Goal: Task Accomplishment & Management: Manage account settings

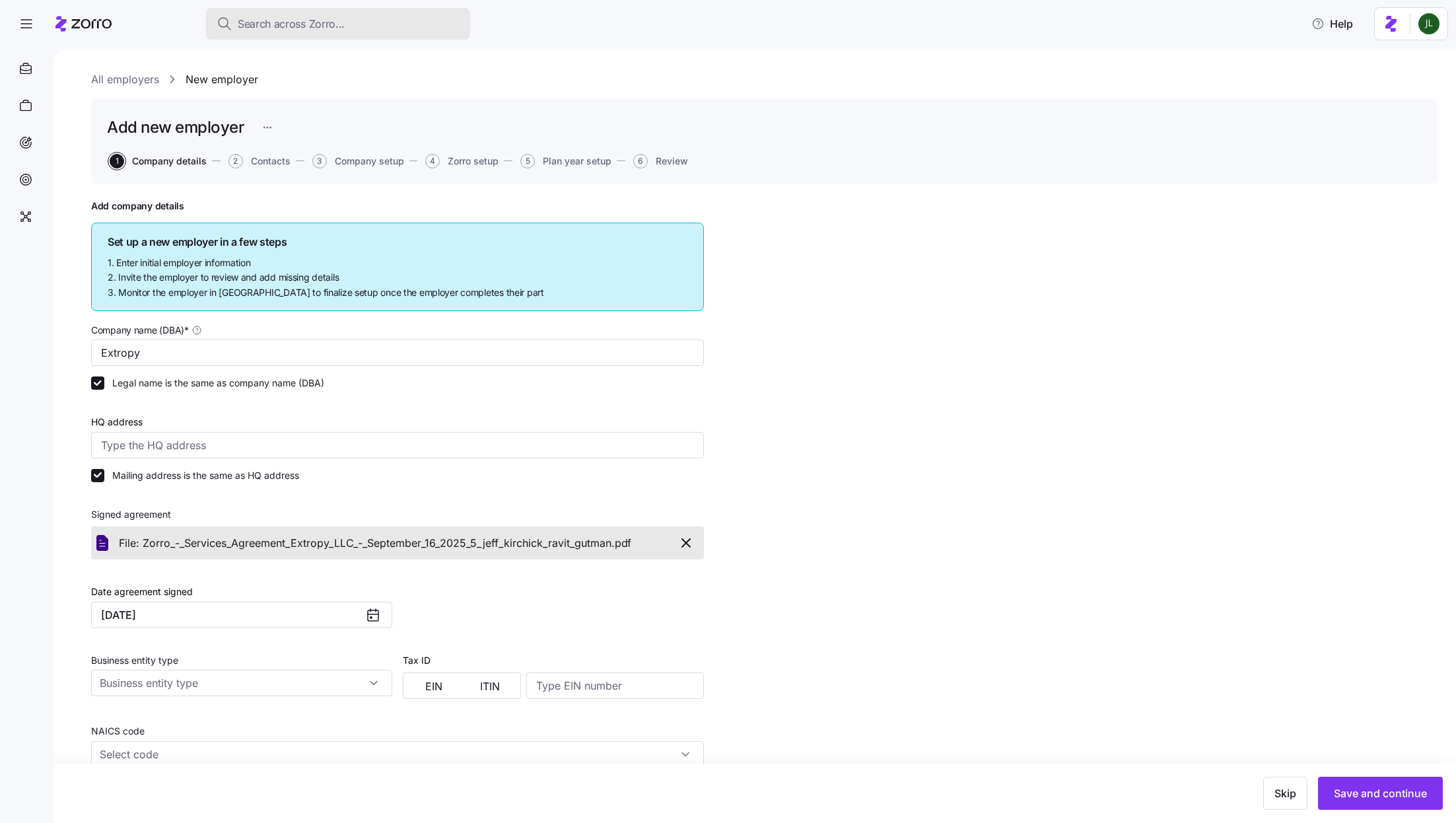
click at [278, 28] on span "Search across Zorro..." at bounding box center [290, 24] width 107 height 17
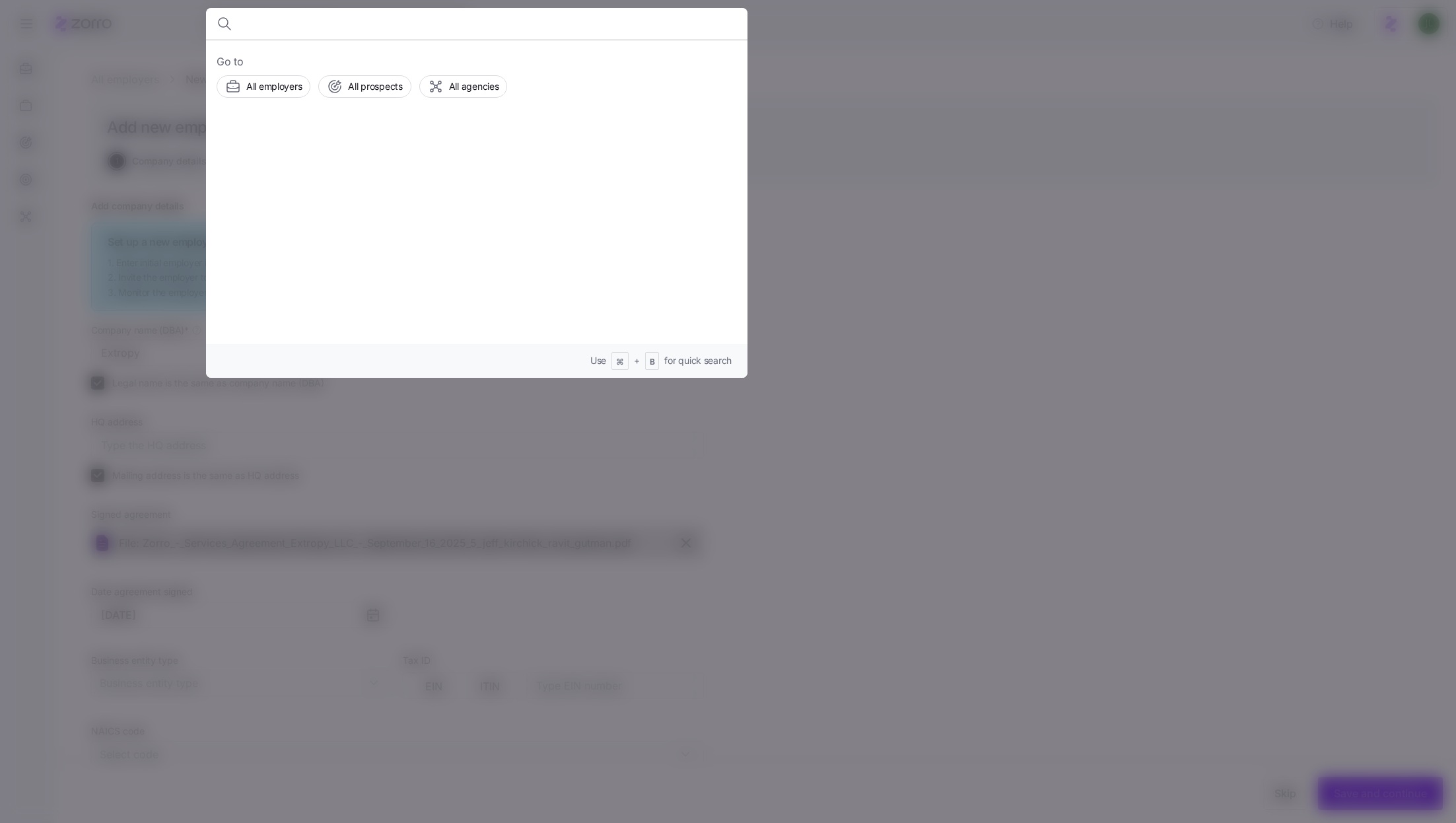
type input "t"
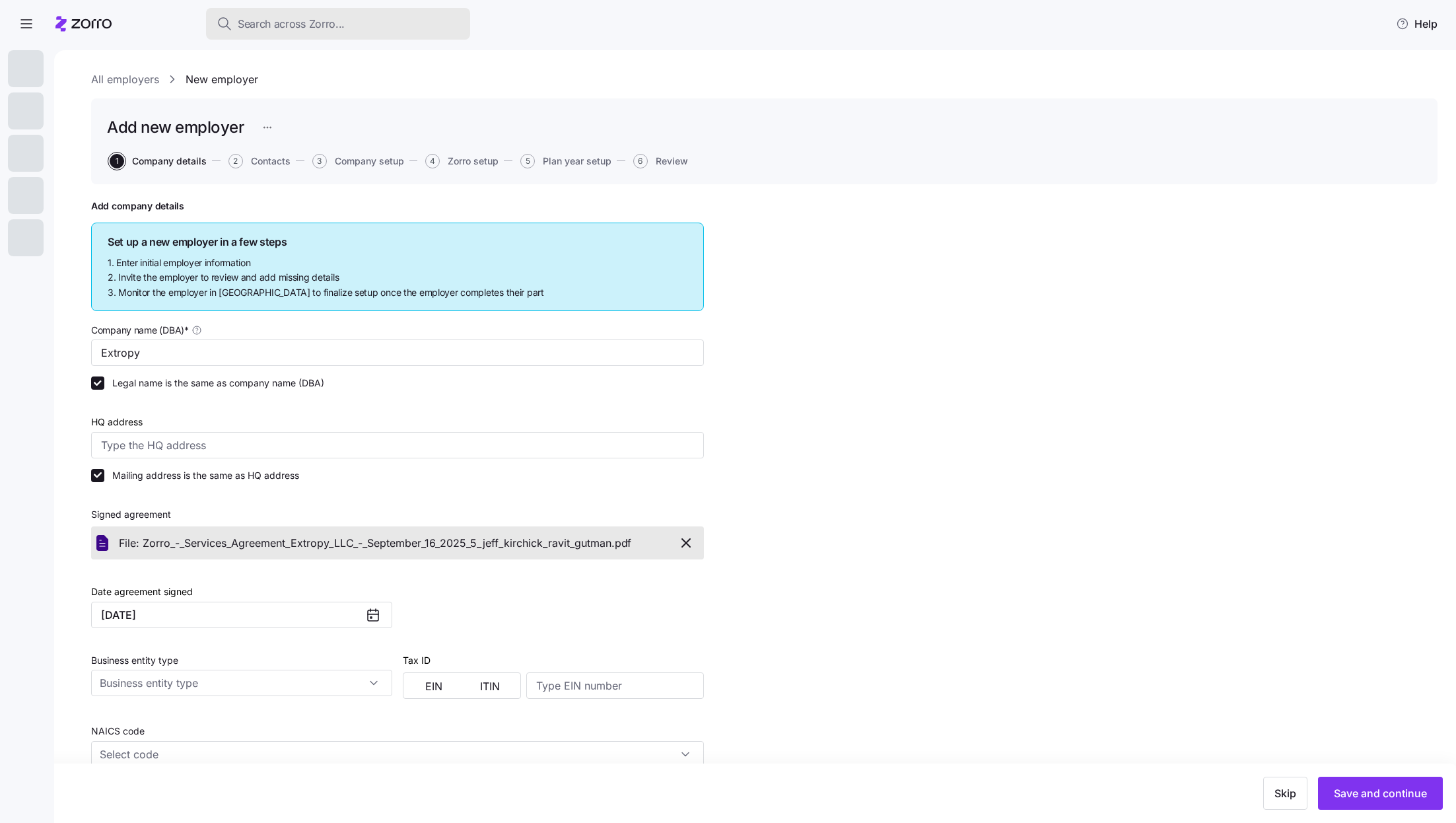
click at [338, 32] on button "Search across Zorro..." at bounding box center [338, 24] width 264 height 32
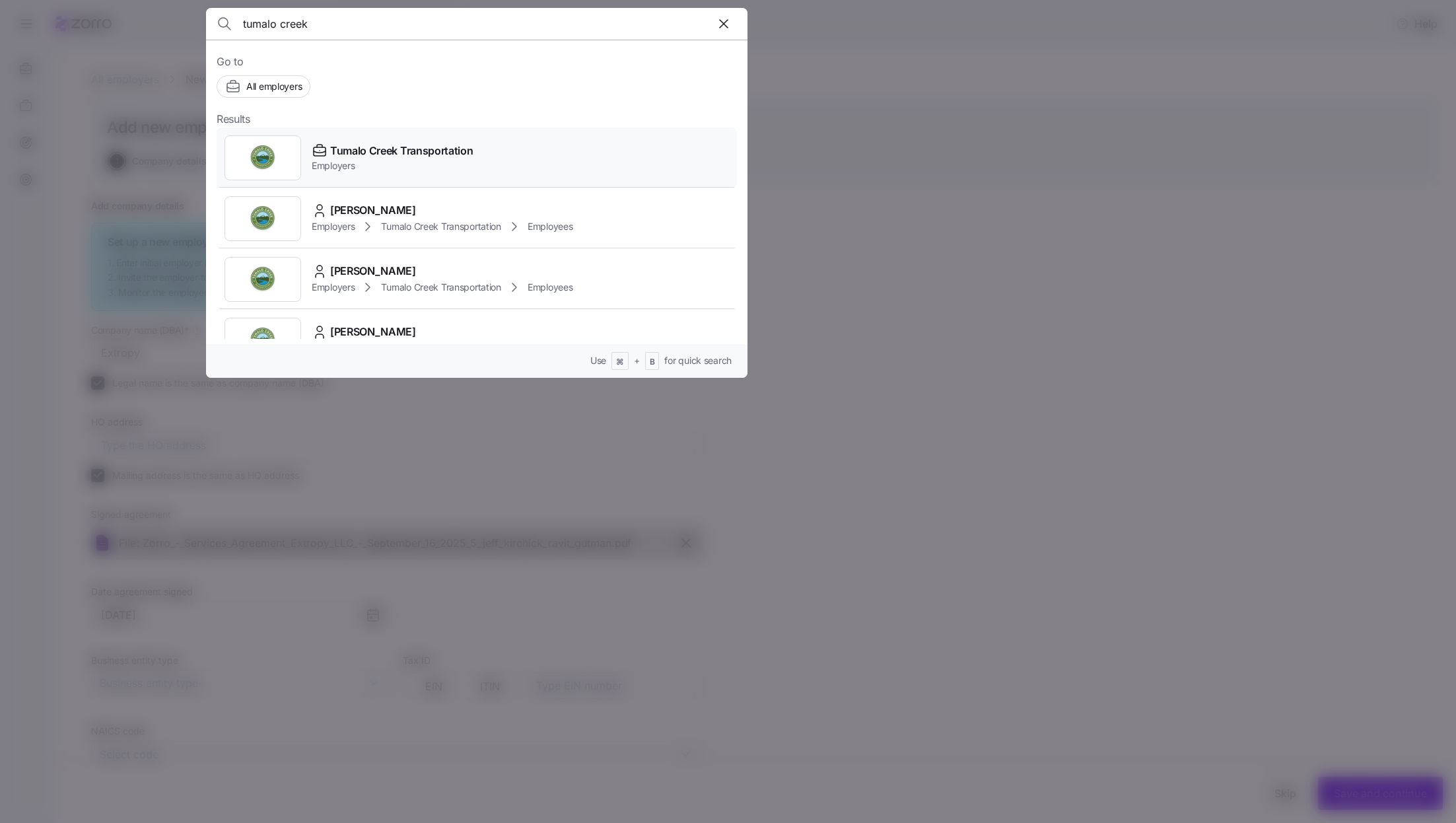
type input "tumalo creek"
click at [407, 157] on span "Tumalo Creek Transportation" at bounding box center [401, 151] width 143 height 17
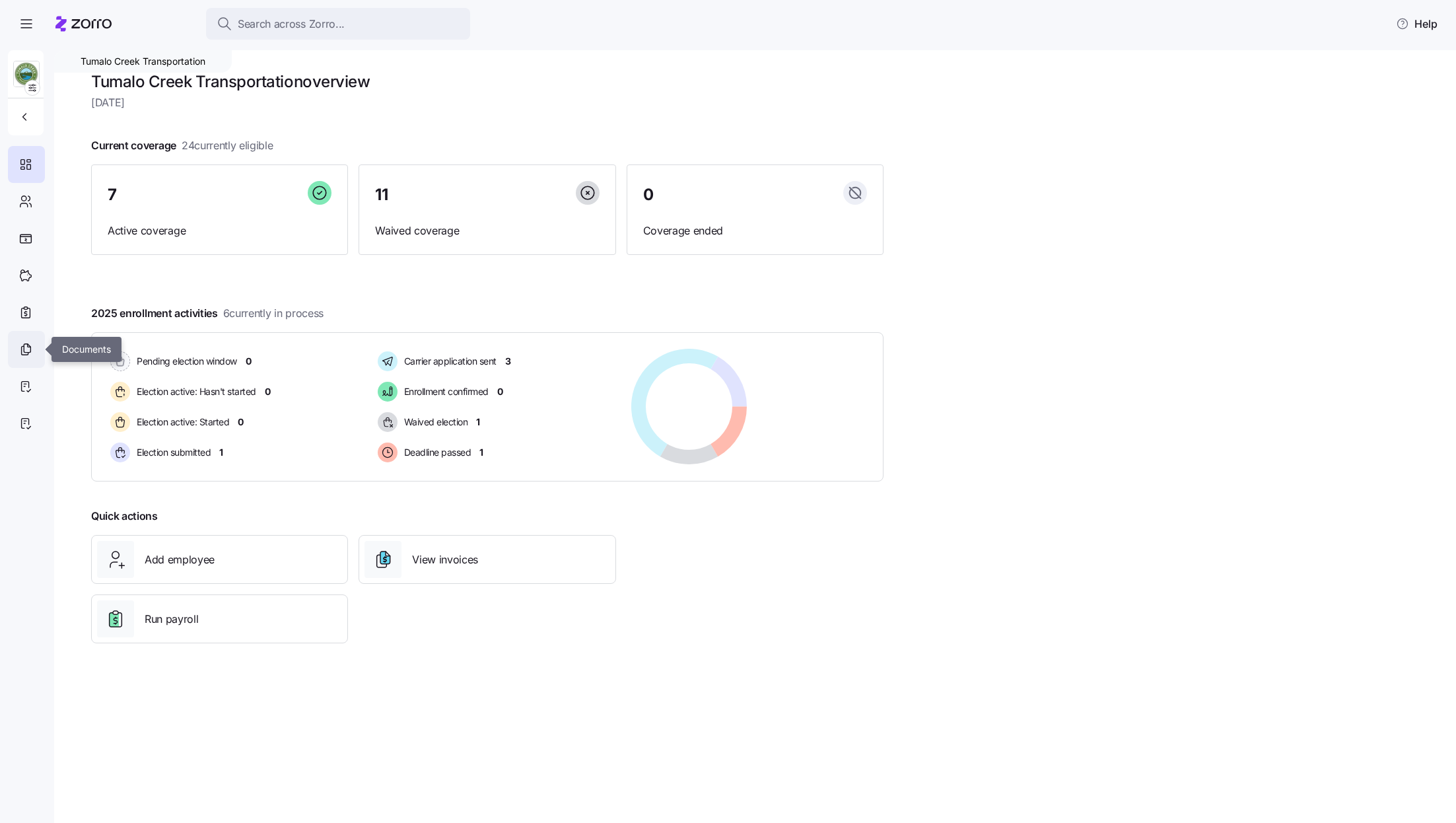
click at [30, 345] on icon at bounding box center [27, 348] width 7 height 9
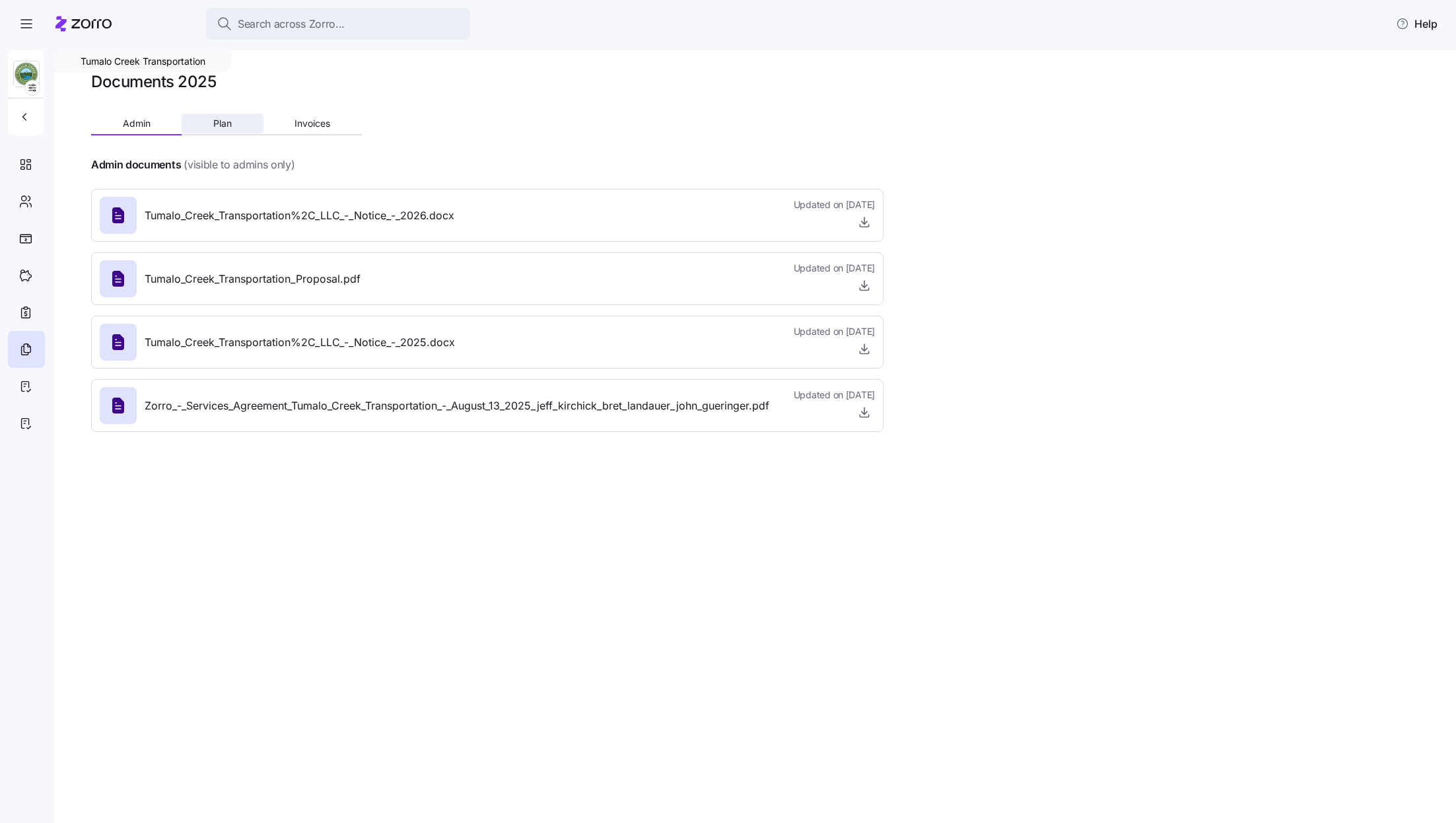
click at [212, 124] on button "Plan" at bounding box center [222, 123] width 82 height 20
click at [29, 349] on icon at bounding box center [26, 349] width 15 height 16
click at [32, 16] on span "button" at bounding box center [27, 24] width 35 height 35
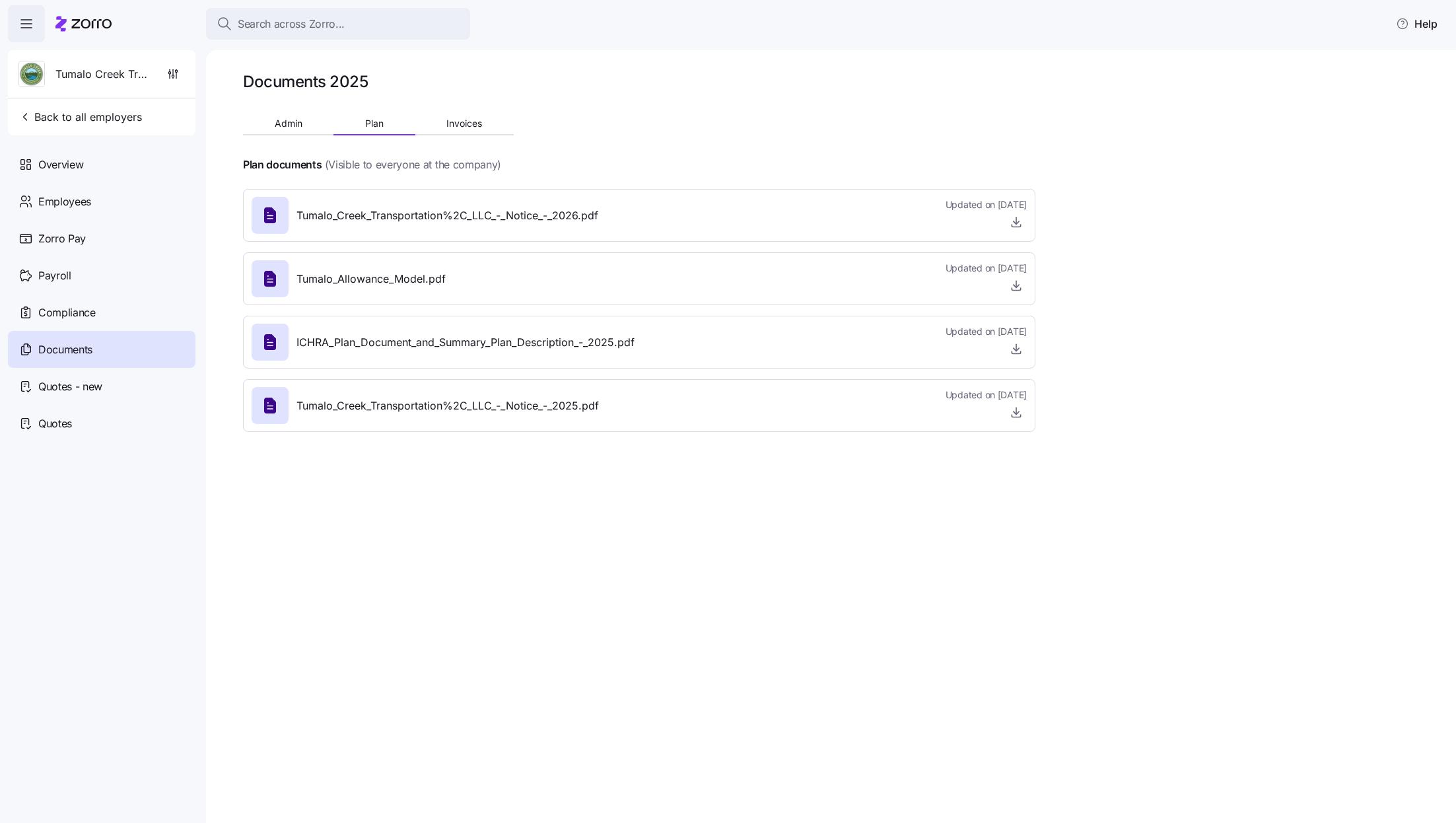
click at [73, 22] on icon at bounding box center [83, 24] width 56 height 16
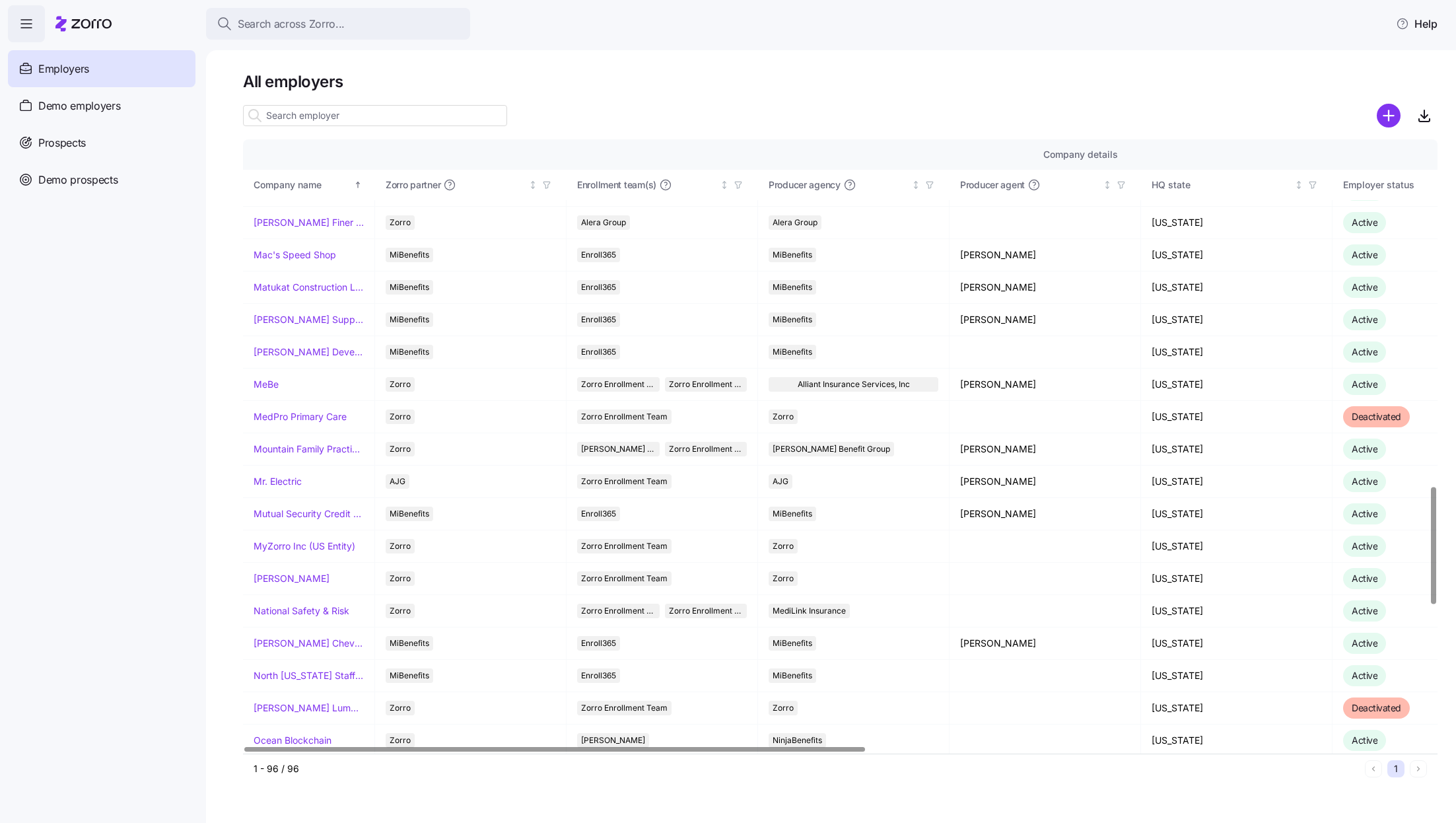
scroll to position [2535, 0]
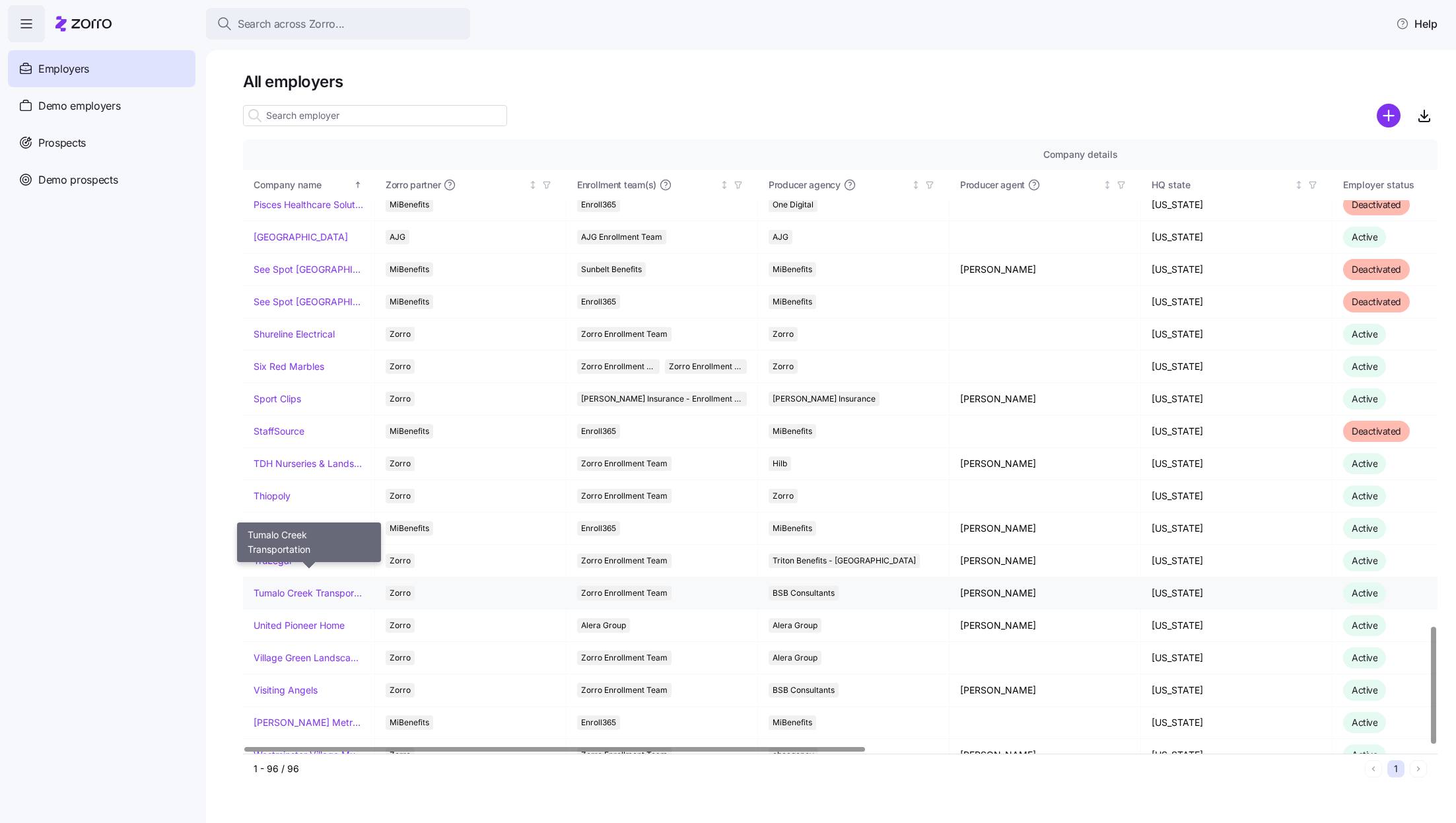
click at [322, 587] on link "Tumalo Creek Transportation" at bounding box center [309, 593] width 110 height 13
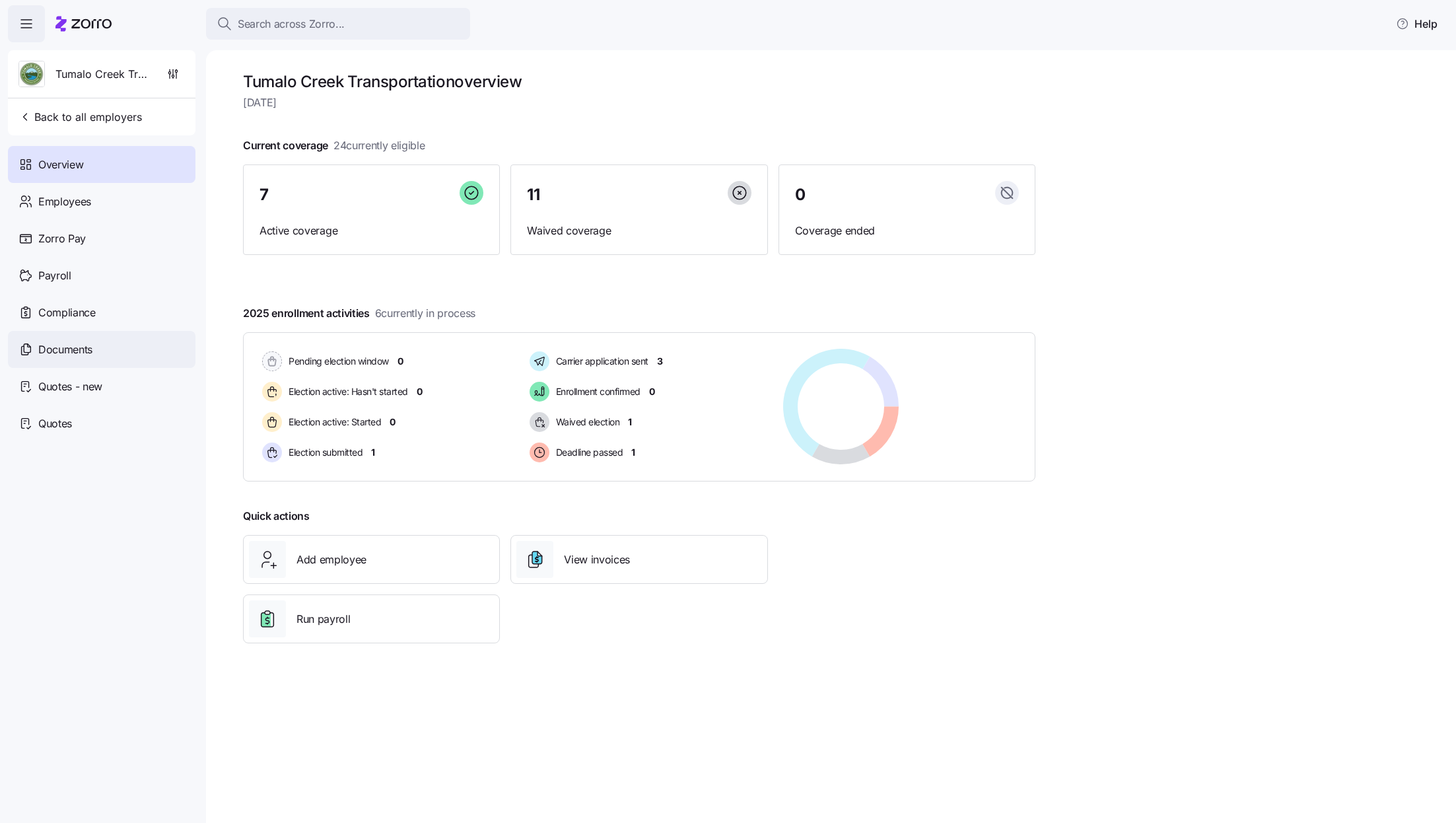
click at [75, 347] on span "Documents" at bounding box center [65, 349] width 54 height 17
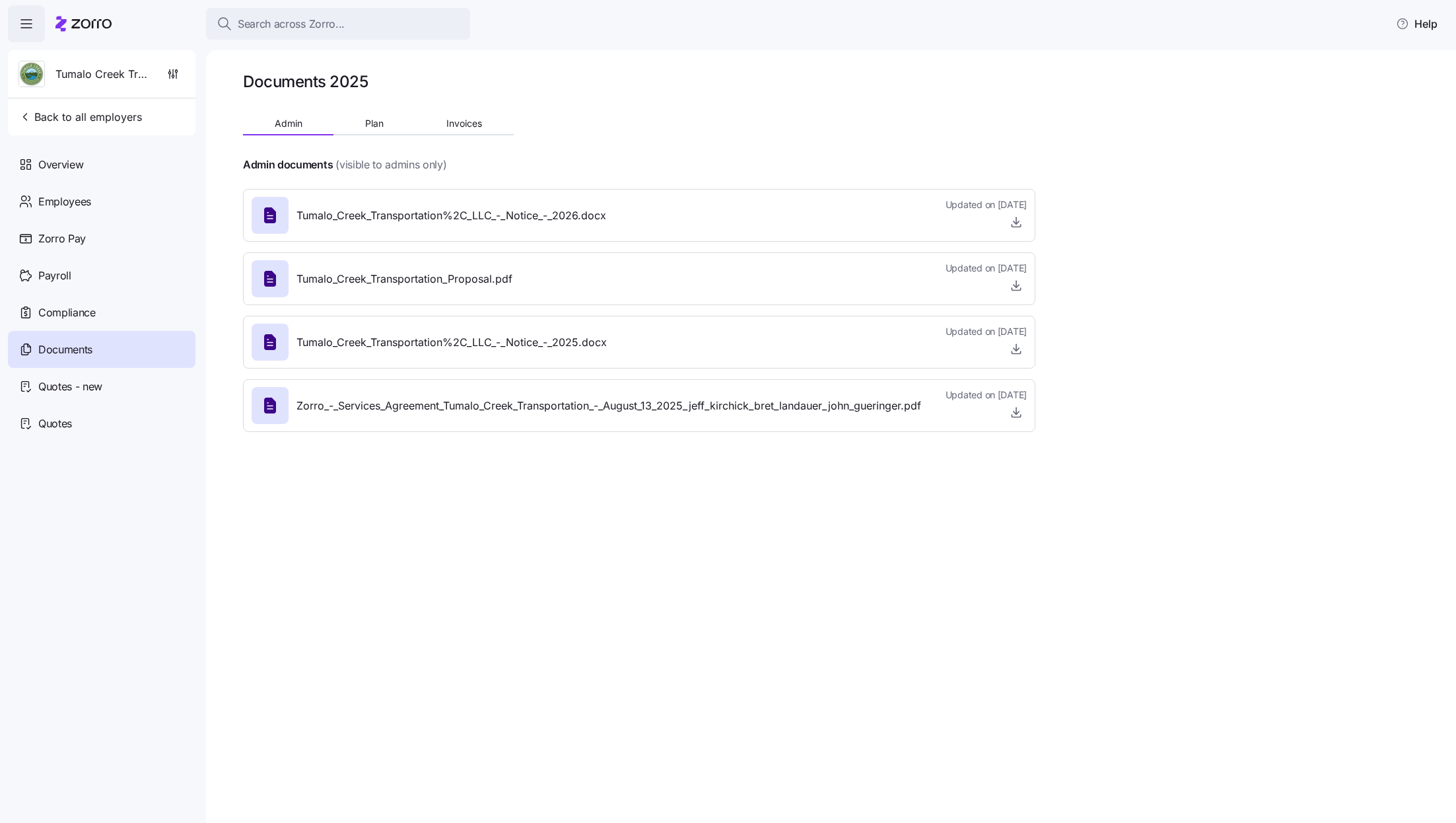
click at [1144, 105] on div "Documents 2025 Admin Plan Invoices Admin documents (visible to admins only) Tum…" at bounding box center [831, 436] width 1250 height 773
click at [257, 24] on span "Search across Zorro..." at bounding box center [290, 24] width 107 height 17
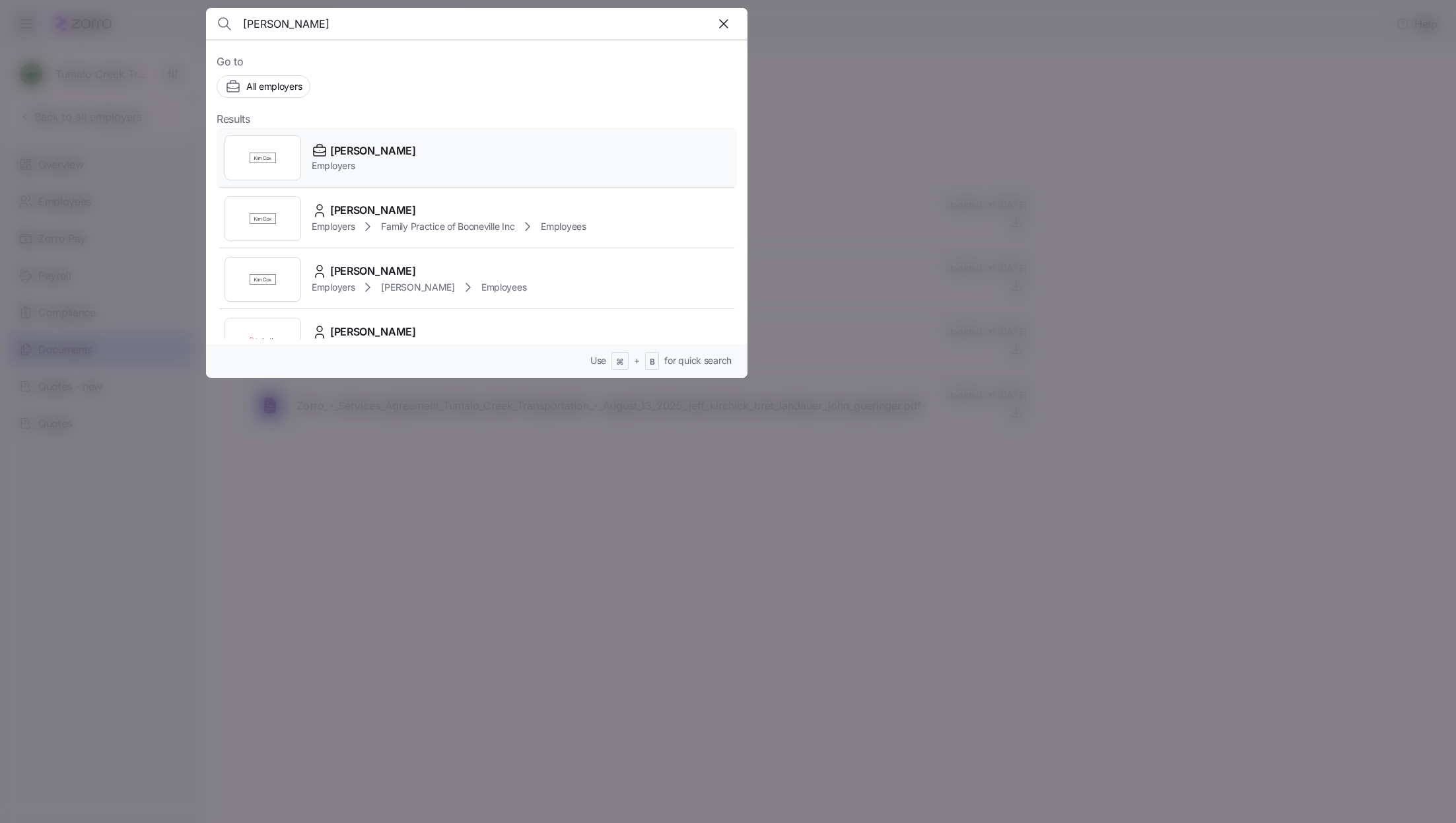
type input "kim cox"
click at [386, 150] on div "Kim Cox Employers" at bounding box center [476, 158] width 521 height 61
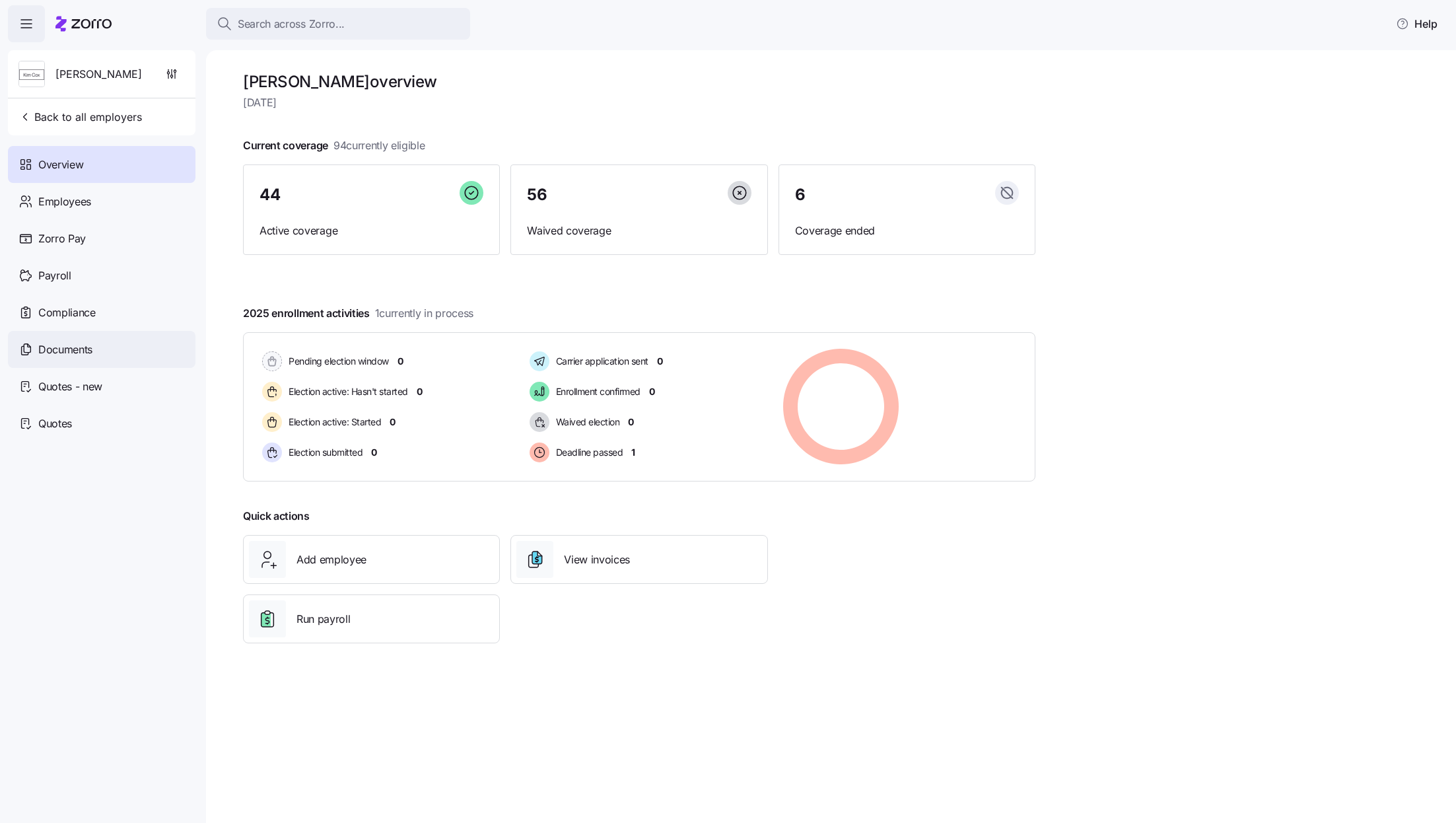
click at [79, 334] on div "Documents" at bounding box center [101, 349] width 188 height 37
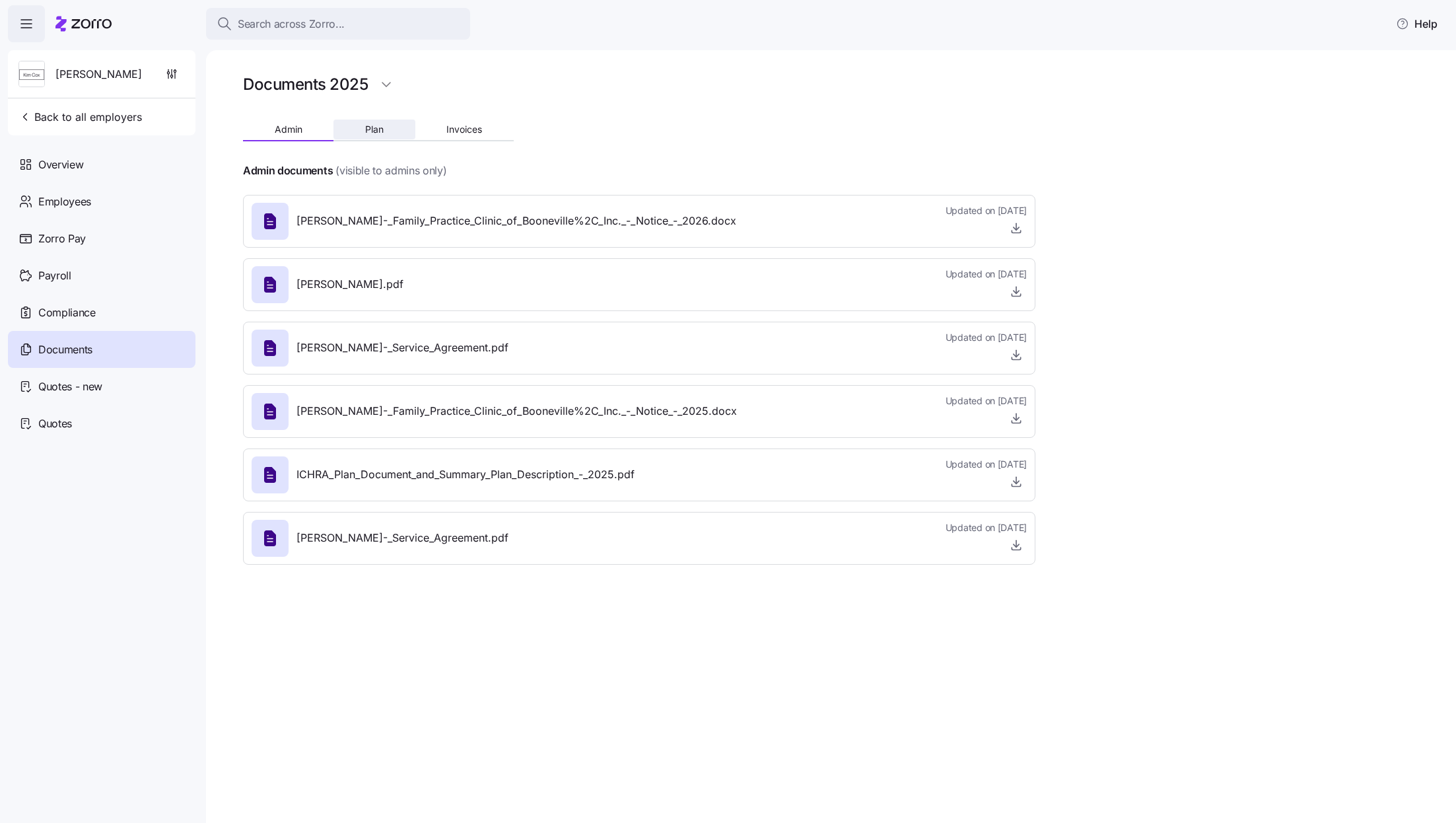
click at [369, 126] on span "Plan" at bounding box center [374, 129] width 19 height 9
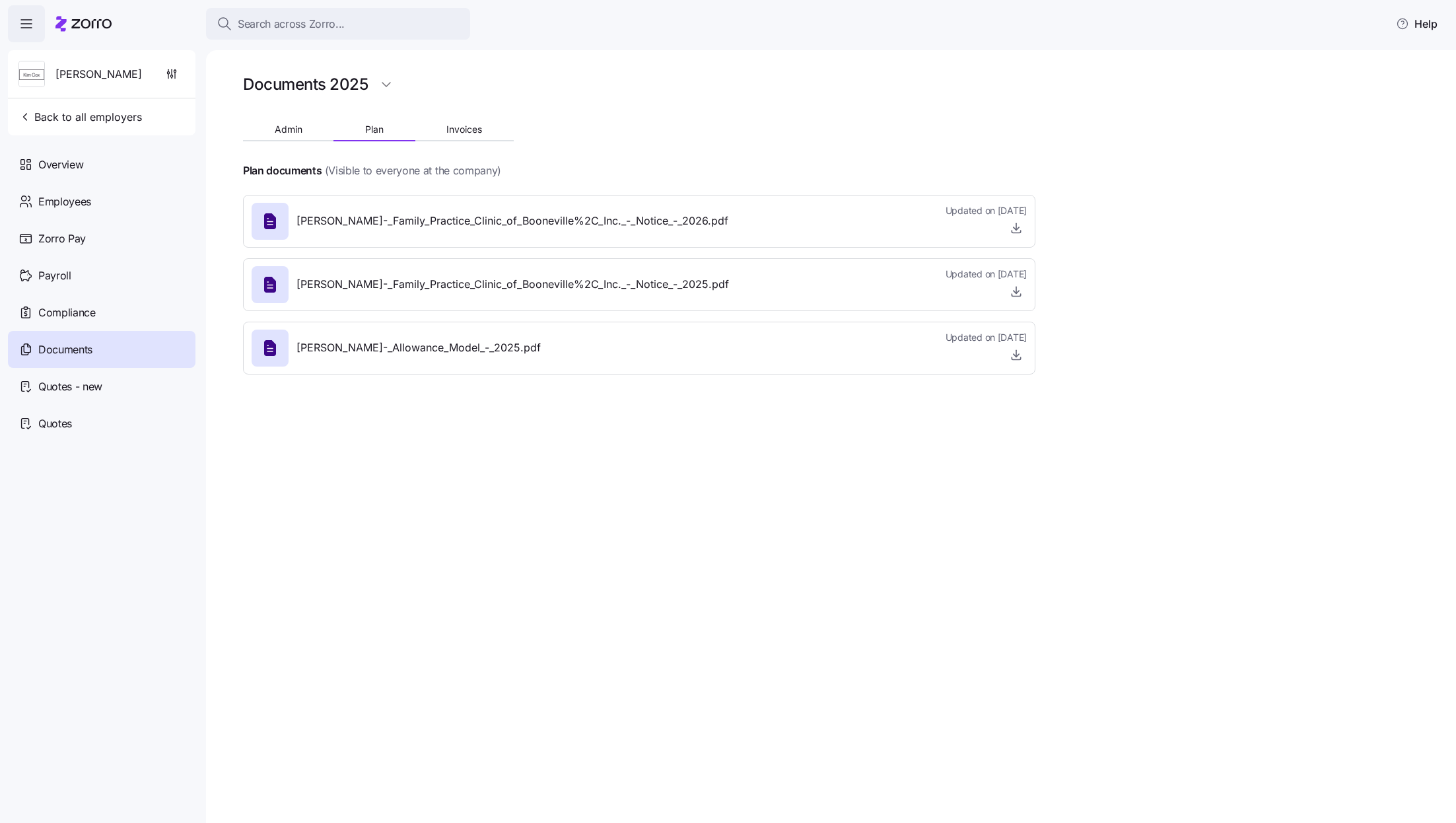
click at [998, 151] on div at bounding box center [639, 152] width 792 height 21
click at [1184, 275] on div "Documents 2025 Admin Plan Invoices Plan documents (Visible to everyone at the c…" at bounding box center [831, 436] width 1250 height 773
click at [426, 18] on div "Search across Zorro..." at bounding box center [338, 24] width 243 height 17
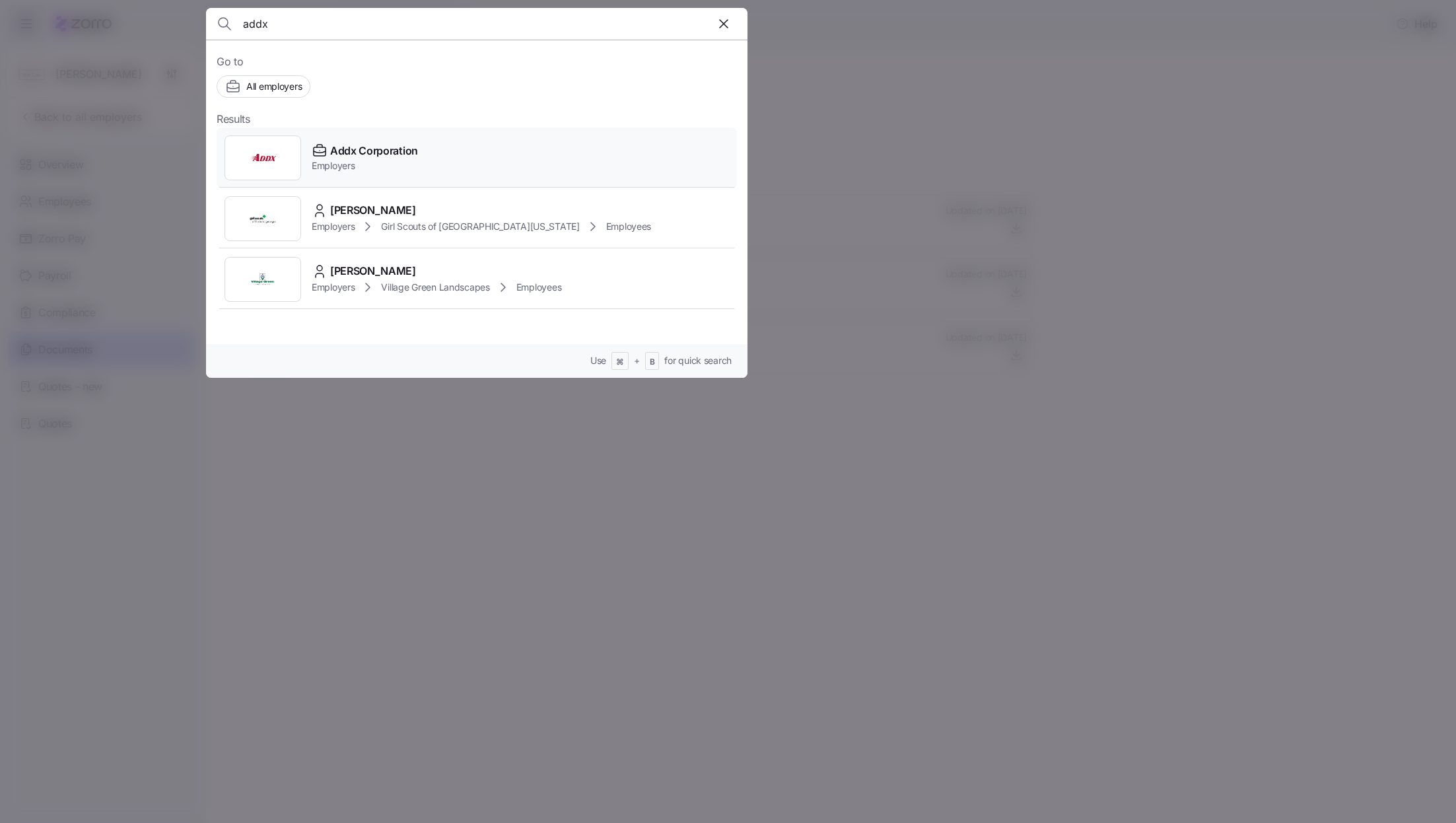
type input "addx"
click at [384, 152] on span "Addx Corporation" at bounding box center [373, 151] width 88 height 17
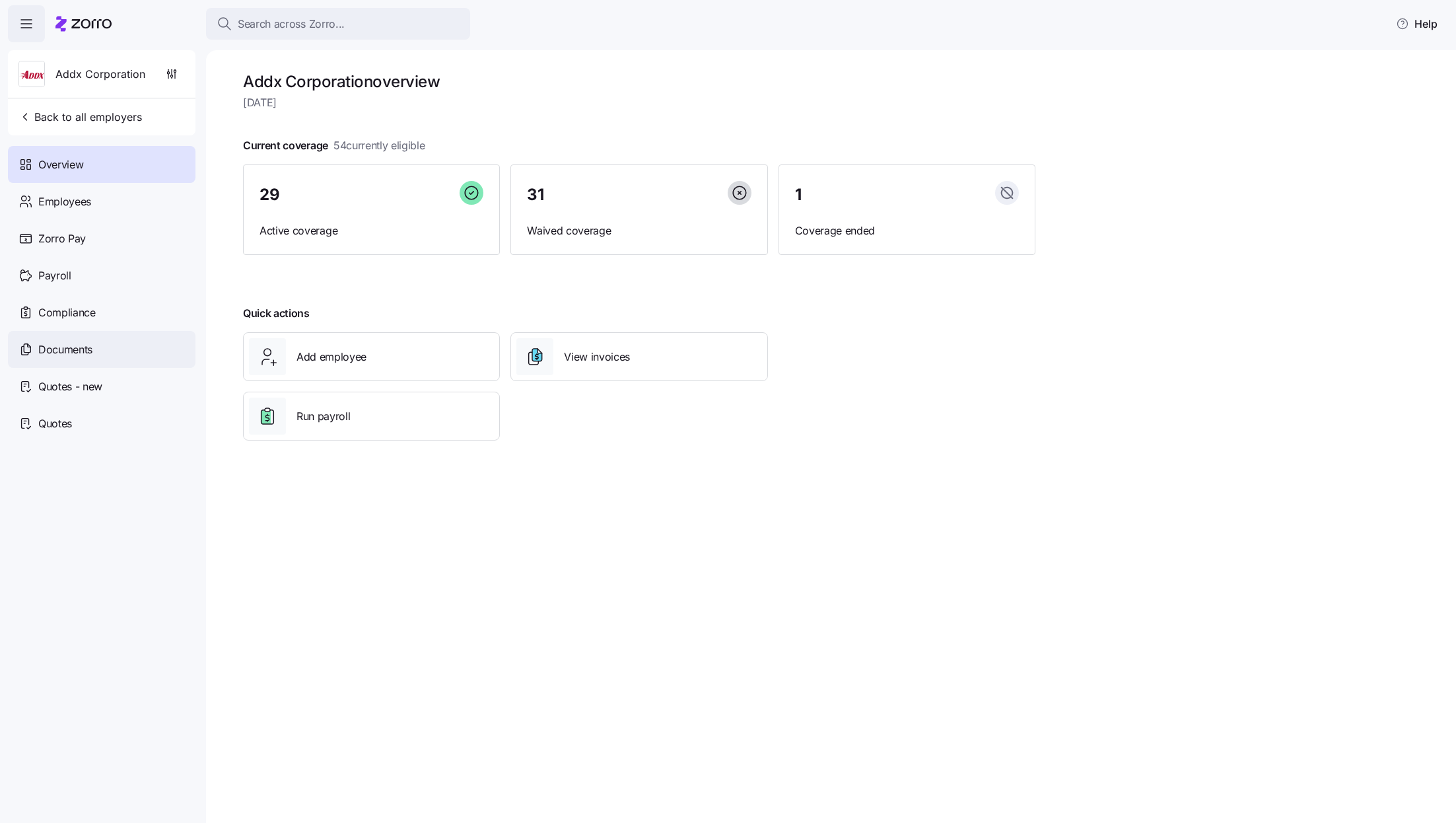
click at [87, 338] on div "Documents" at bounding box center [101, 349] width 188 height 37
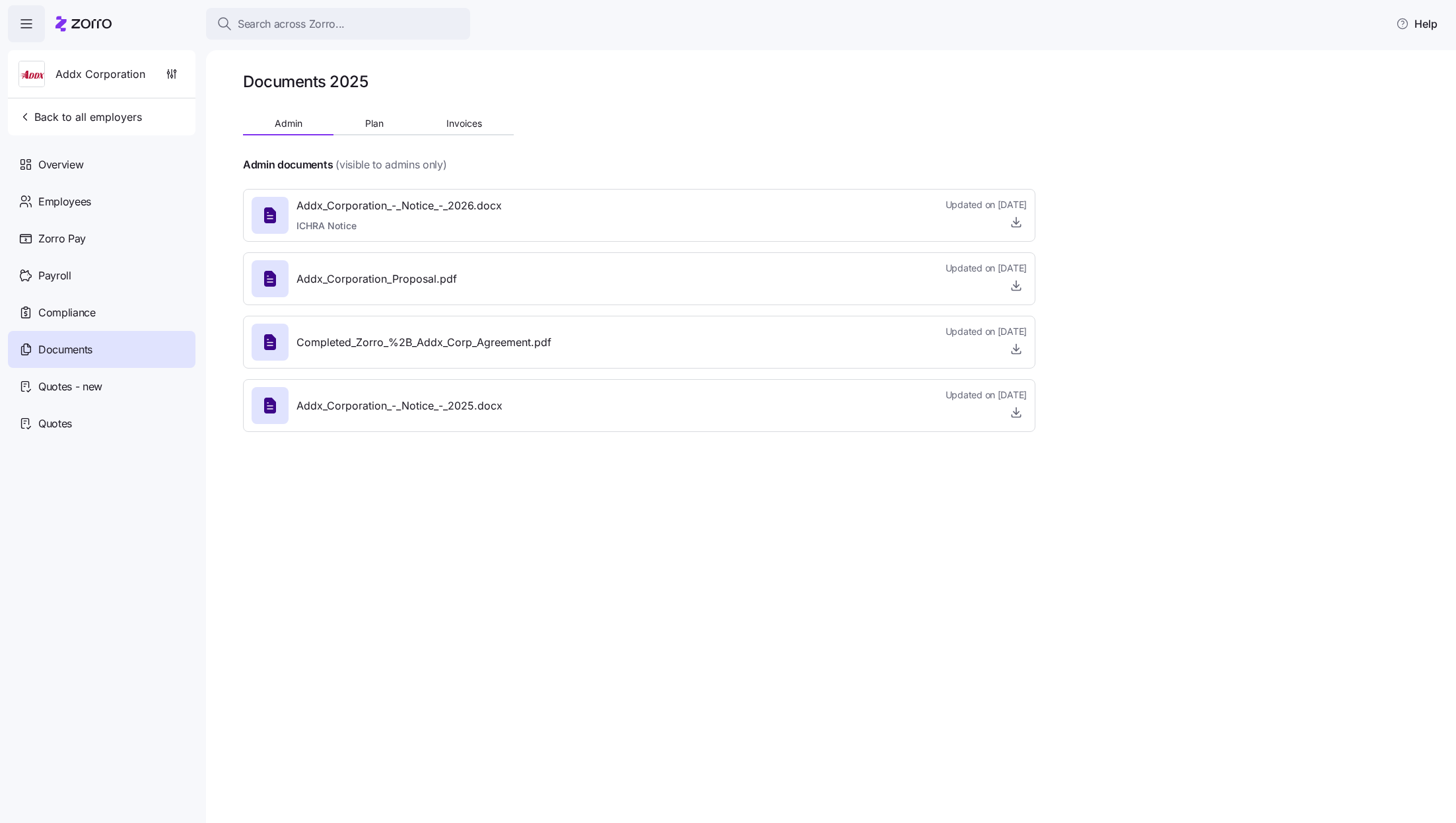
click at [1266, 95] on div "Documents 2025 Admin Plan Invoices Admin documents (visible to admins only) Add…" at bounding box center [831, 436] width 1250 height 773
click at [344, 122] on button "Plan" at bounding box center [374, 123] width 82 height 20
click at [289, 121] on span "Admin" at bounding box center [288, 123] width 28 height 9
click at [141, 347] on div "Documents" at bounding box center [101, 349] width 188 height 37
click at [884, 434] on div at bounding box center [639, 437] width 792 height 11
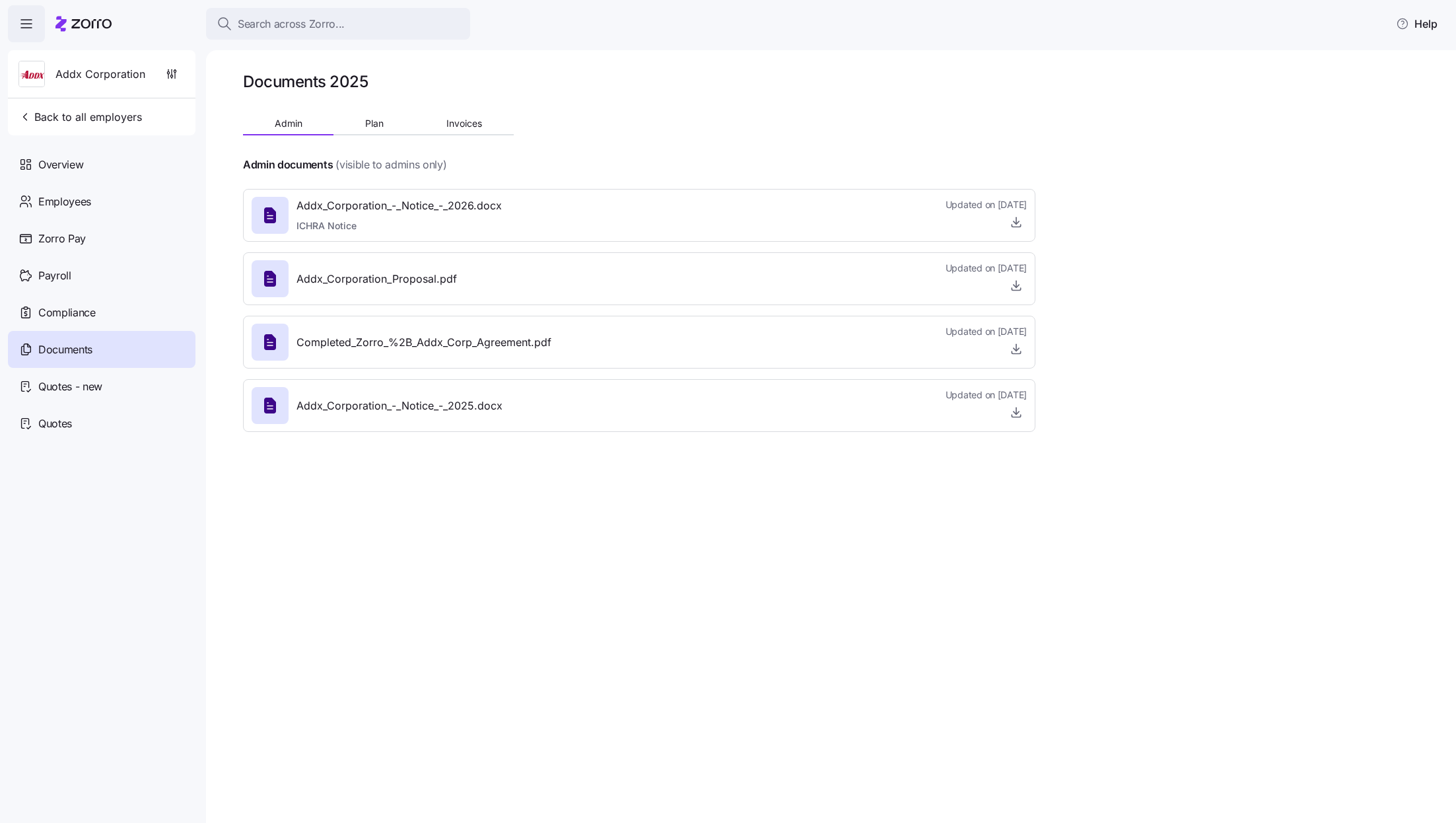
click at [1020, 504] on div "Documents 2025 Admin Plan Invoices Admin documents (visible to admins only) Add…" at bounding box center [831, 436] width 1250 height 773
click at [1169, 268] on div "Documents 2025 Admin Plan Invoices Admin documents (visible to admins only) Add…" at bounding box center [831, 436] width 1250 height 773
click at [35, 111] on span "Back to all employers" at bounding box center [80, 117] width 123 height 16
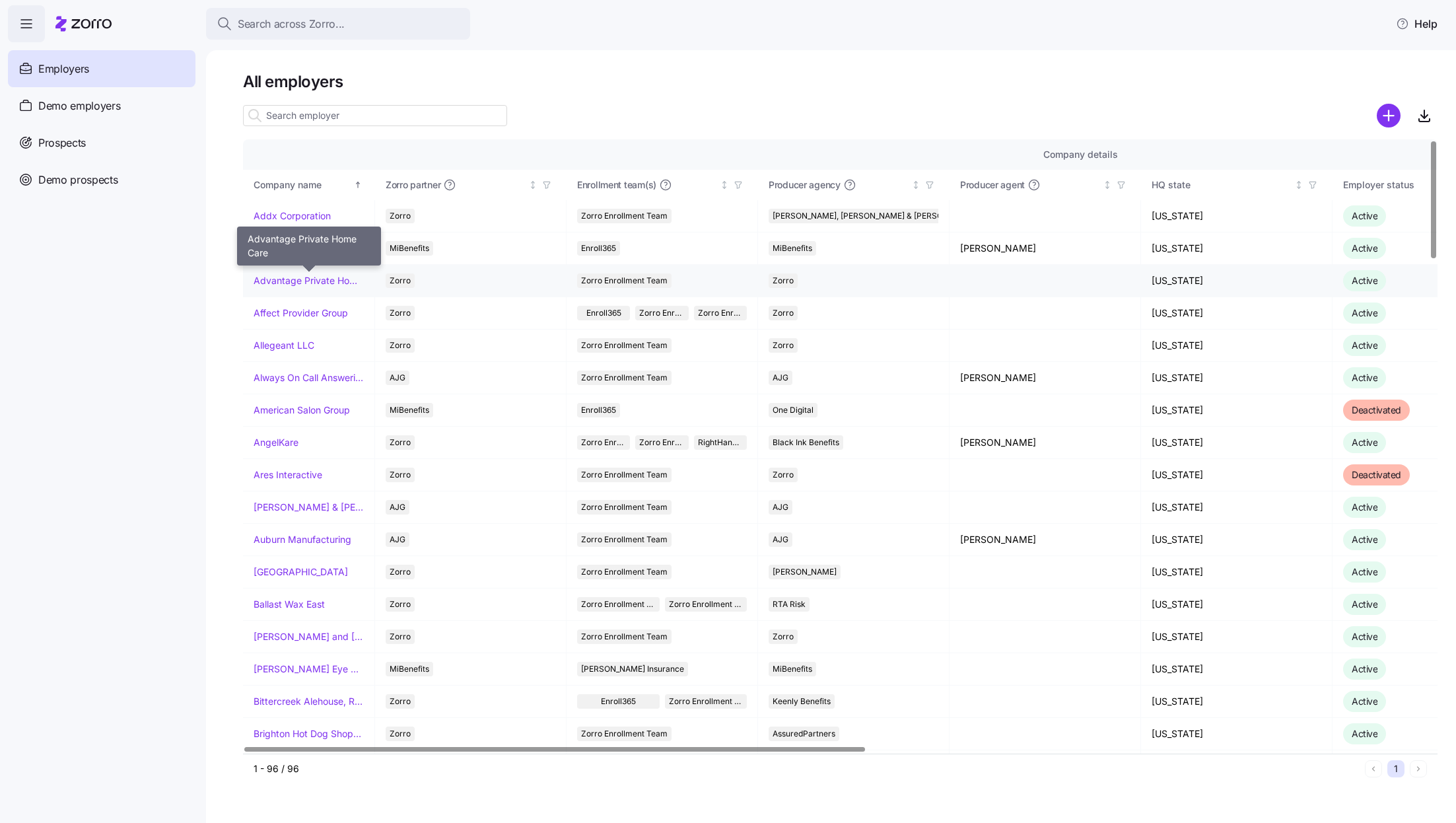
click at [306, 277] on link "Advantage Private Home Care" at bounding box center [309, 280] width 110 height 13
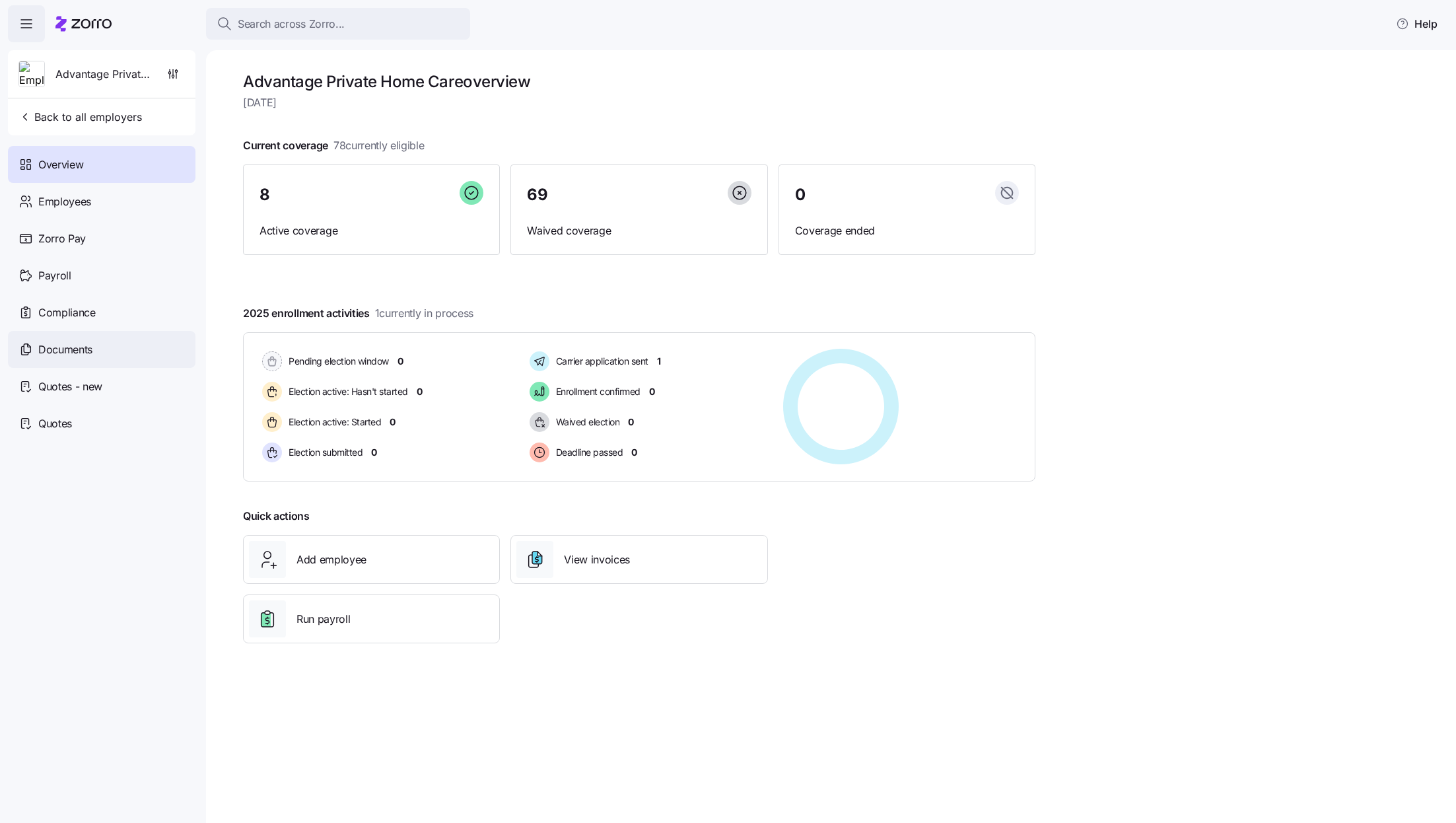
click at [109, 347] on div "Documents" at bounding box center [101, 349] width 188 height 37
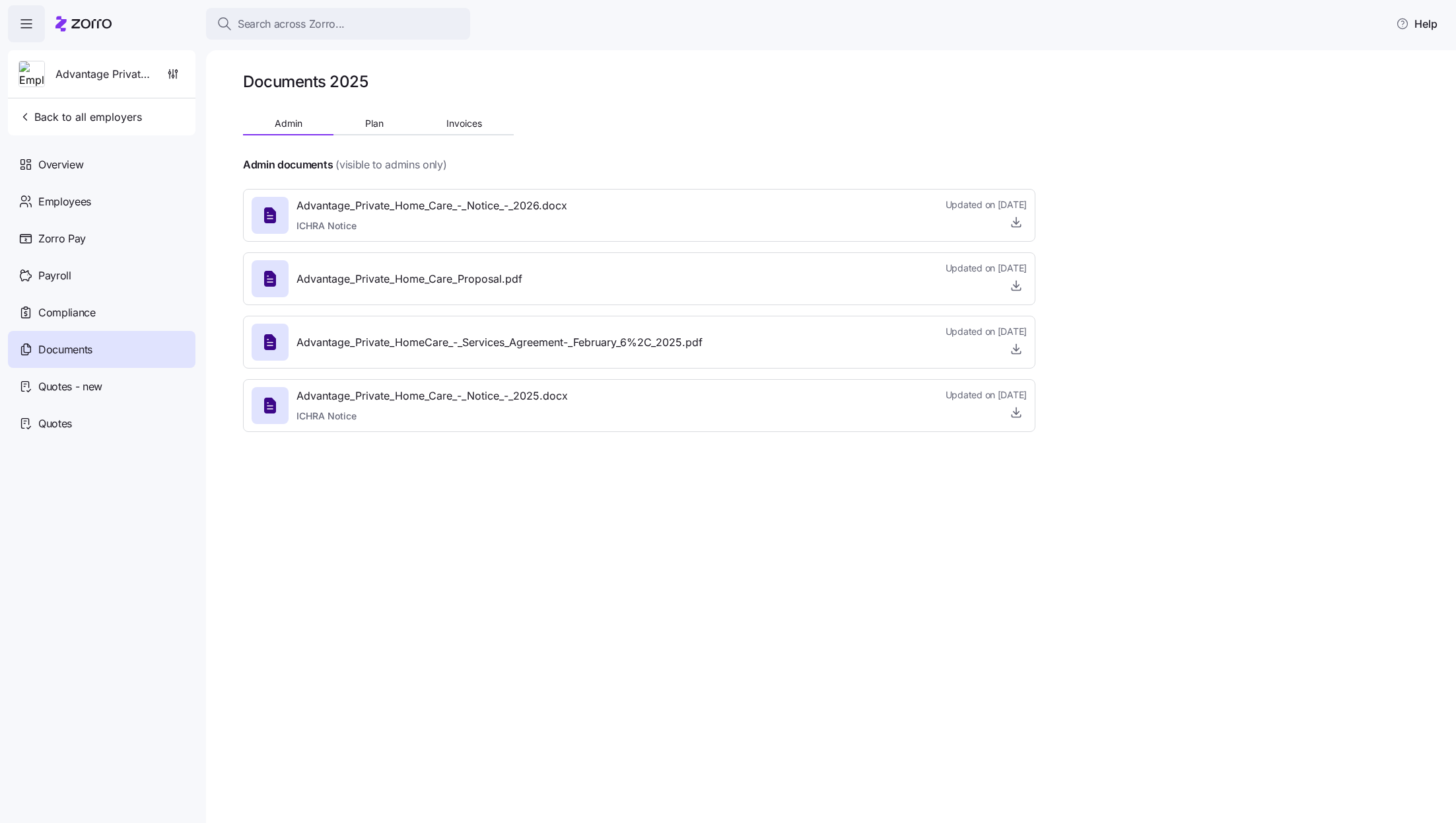
click at [918, 151] on div at bounding box center [639, 146] width 792 height 21
click at [1274, 208] on div "Documents 2025 Admin Plan Invoices Admin documents (visible to admins only) Adv…" at bounding box center [831, 436] width 1250 height 773
click at [378, 123] on span "Plan" at bounding box center [374, 123] width 19 height 9
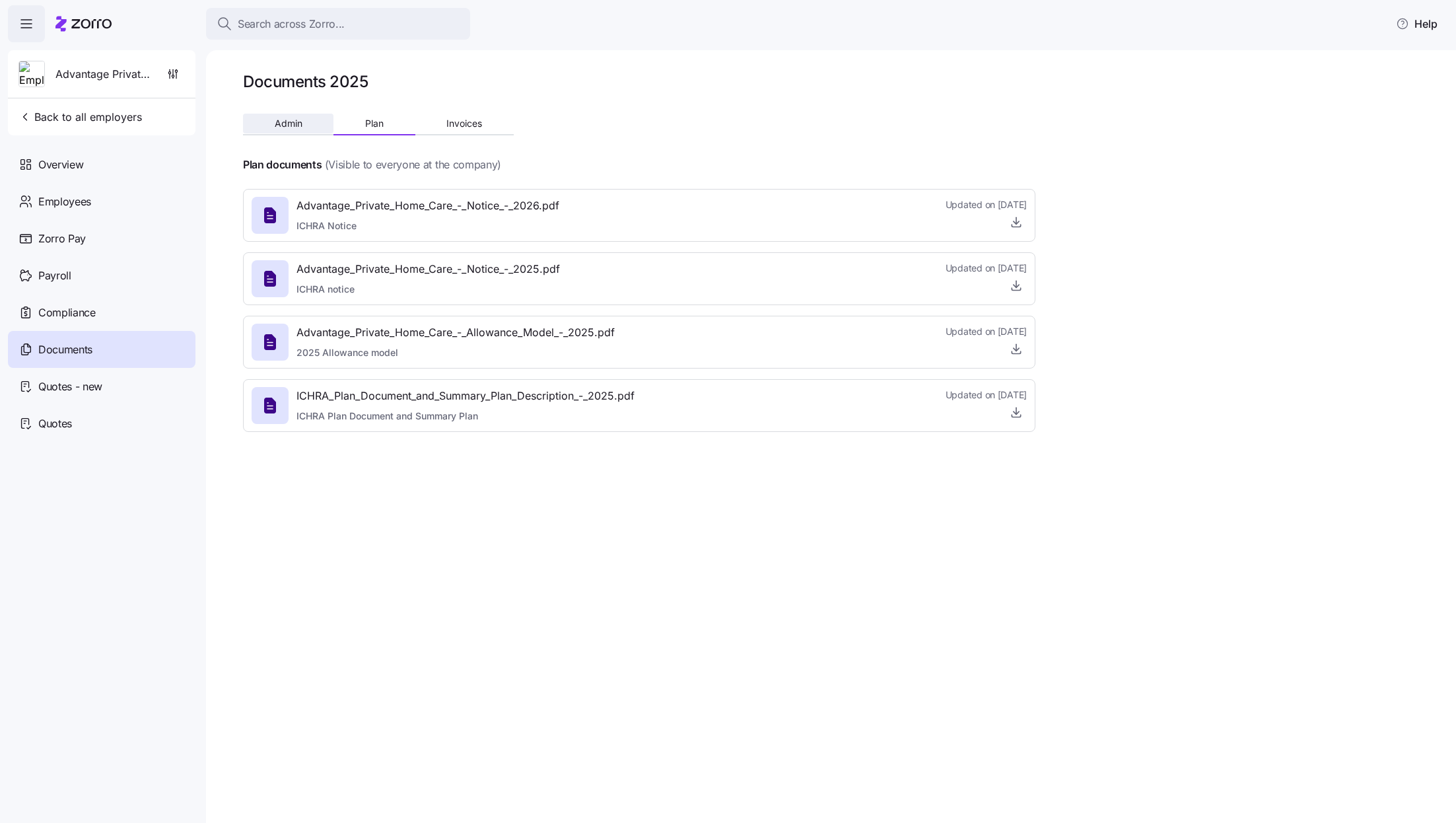
click at [308, 126] on button "Admin" at bounding box center [288, 123] width 91 height 20
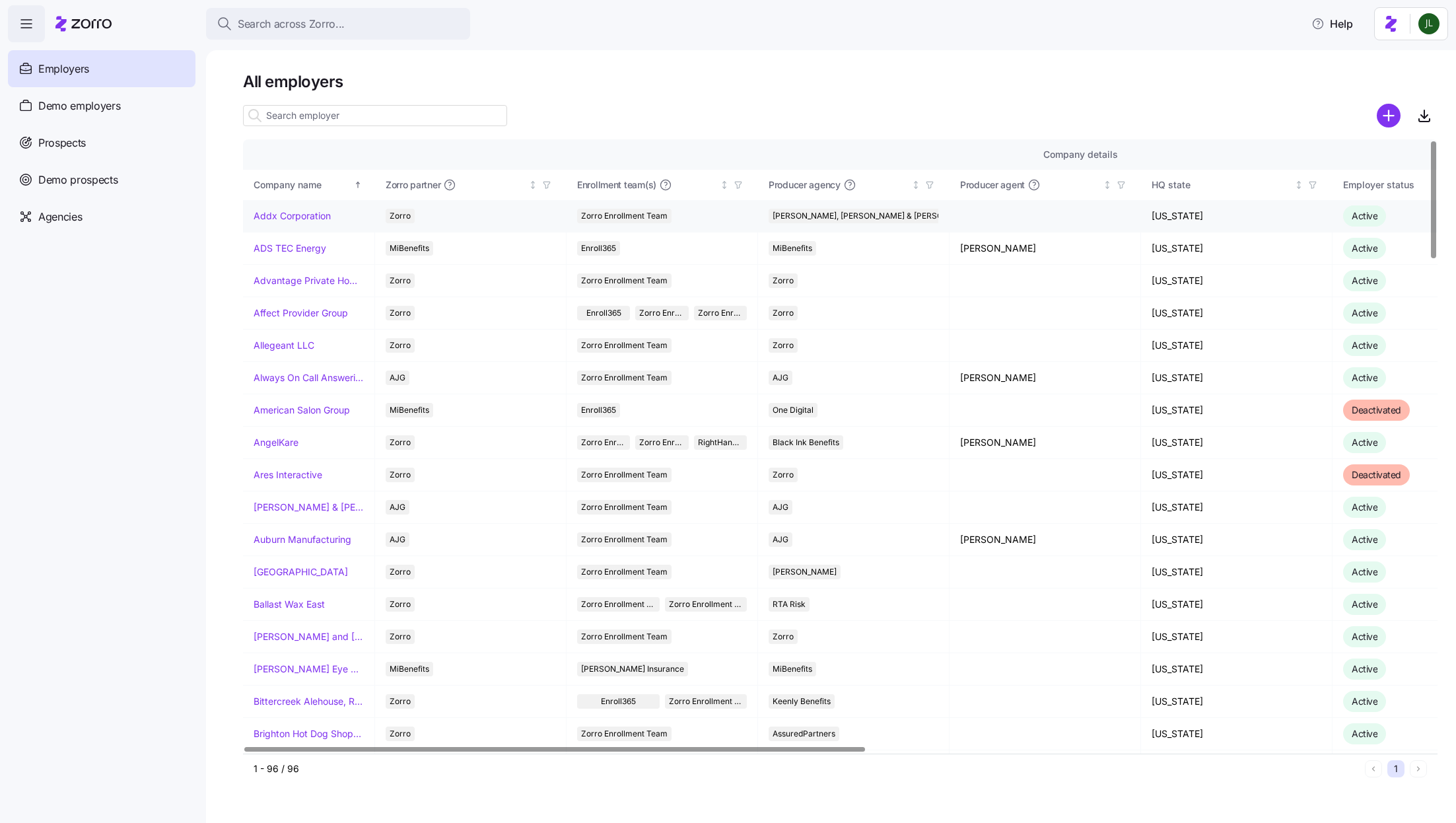
click at [289, 216] on link "Addx Corporation" at bounding box center [292, 216] width 77 height 13
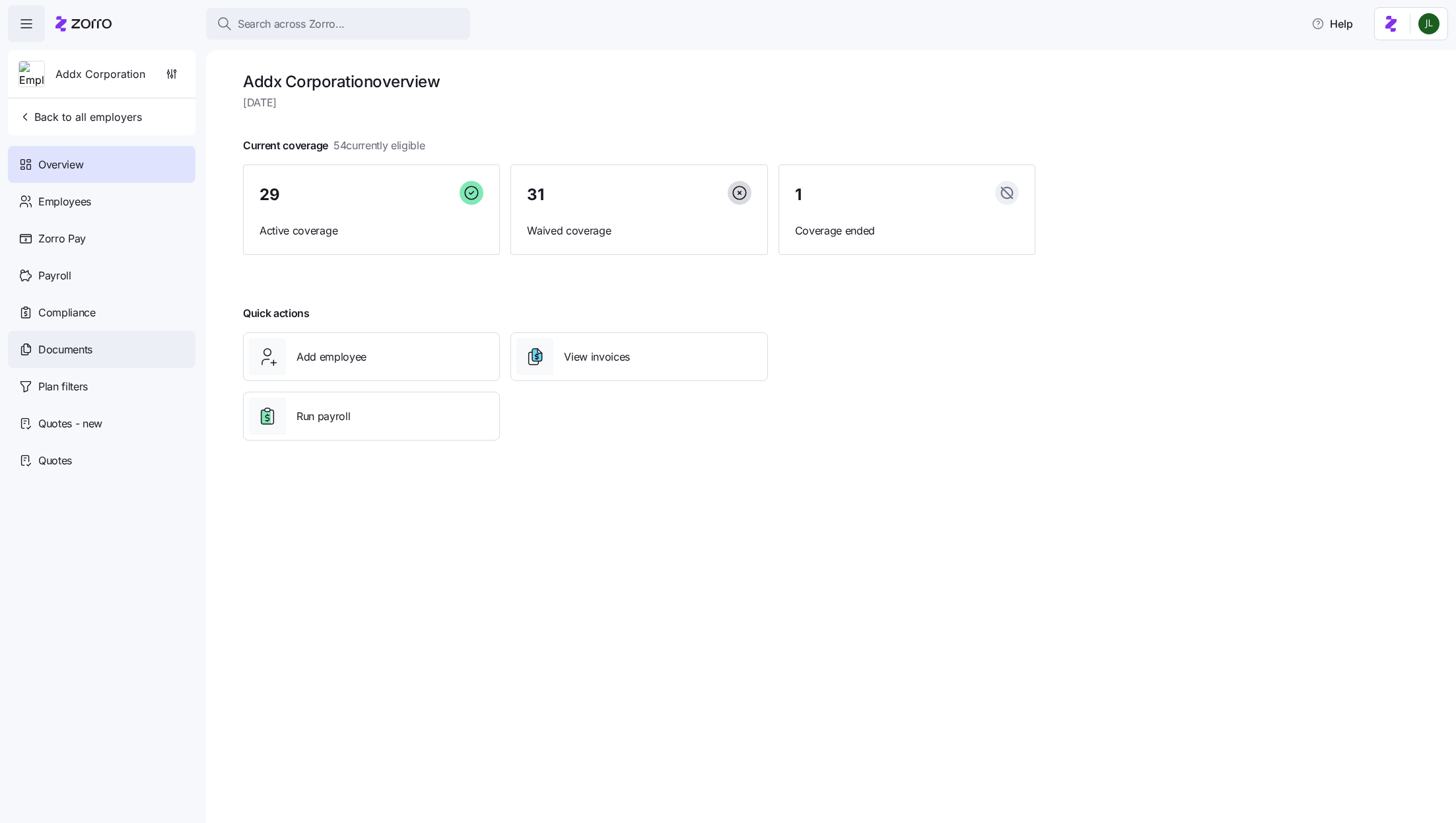
click at [99, 343] on div "Documents" at bounding box center [101, 349] width 188 height 37
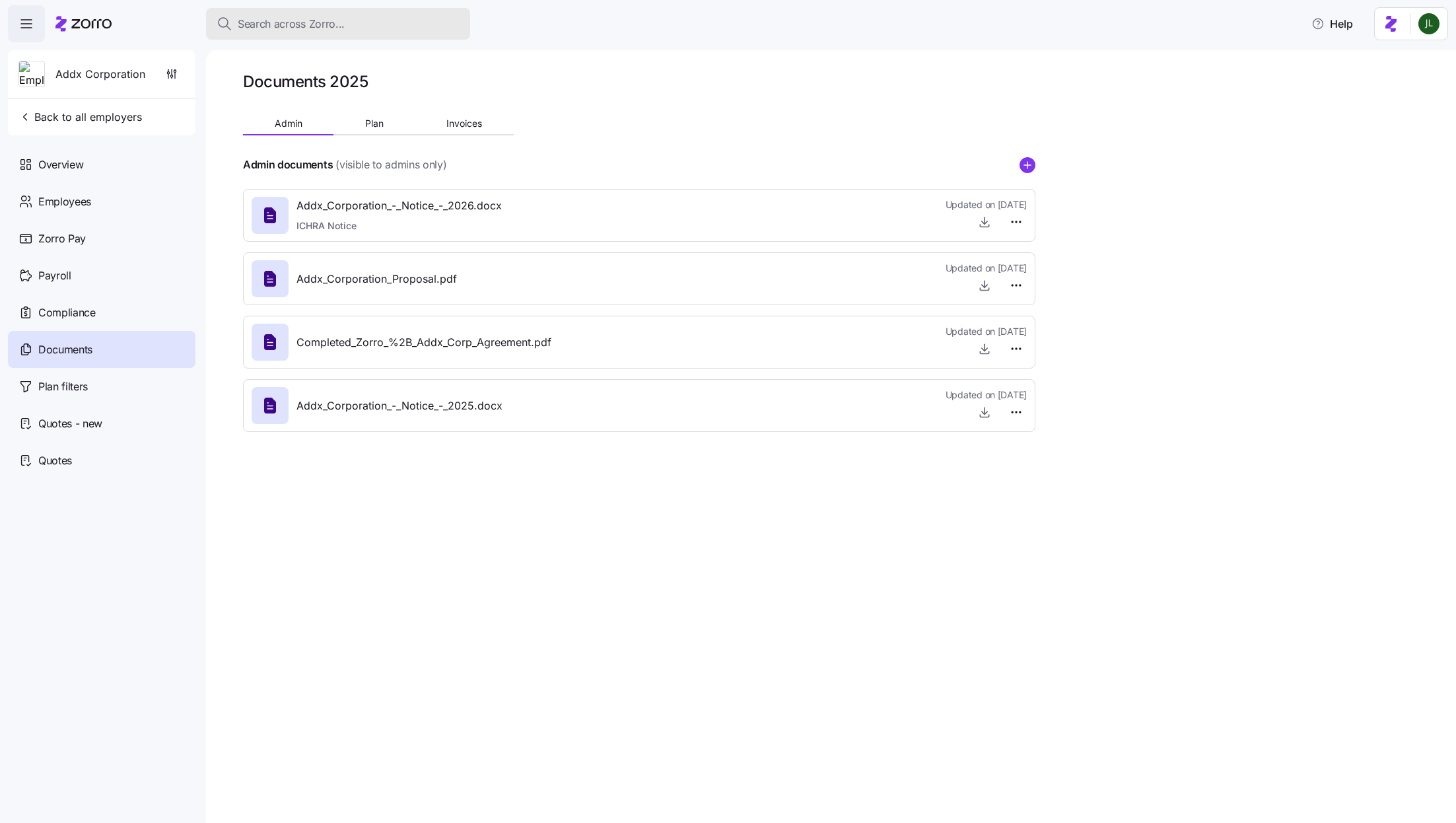
click at [362, 20] on div "Search across Zorro..." at bounding box center [338, 24] width 243 height 17
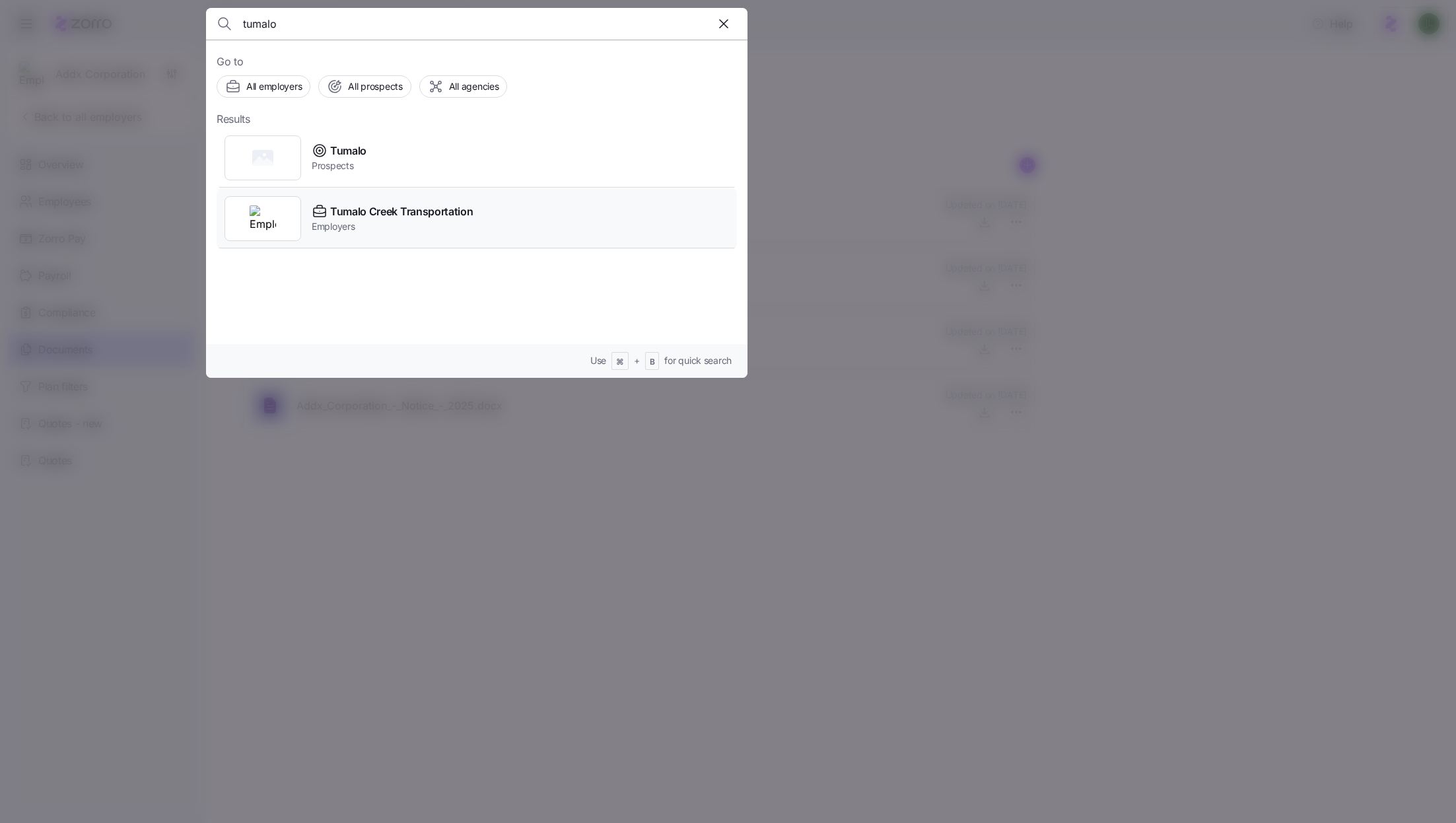
type input "tumalo"
click at [394, 206] on span "Tumalo Creek Transportation" at bounding box center [401, 212] width 143 height 17
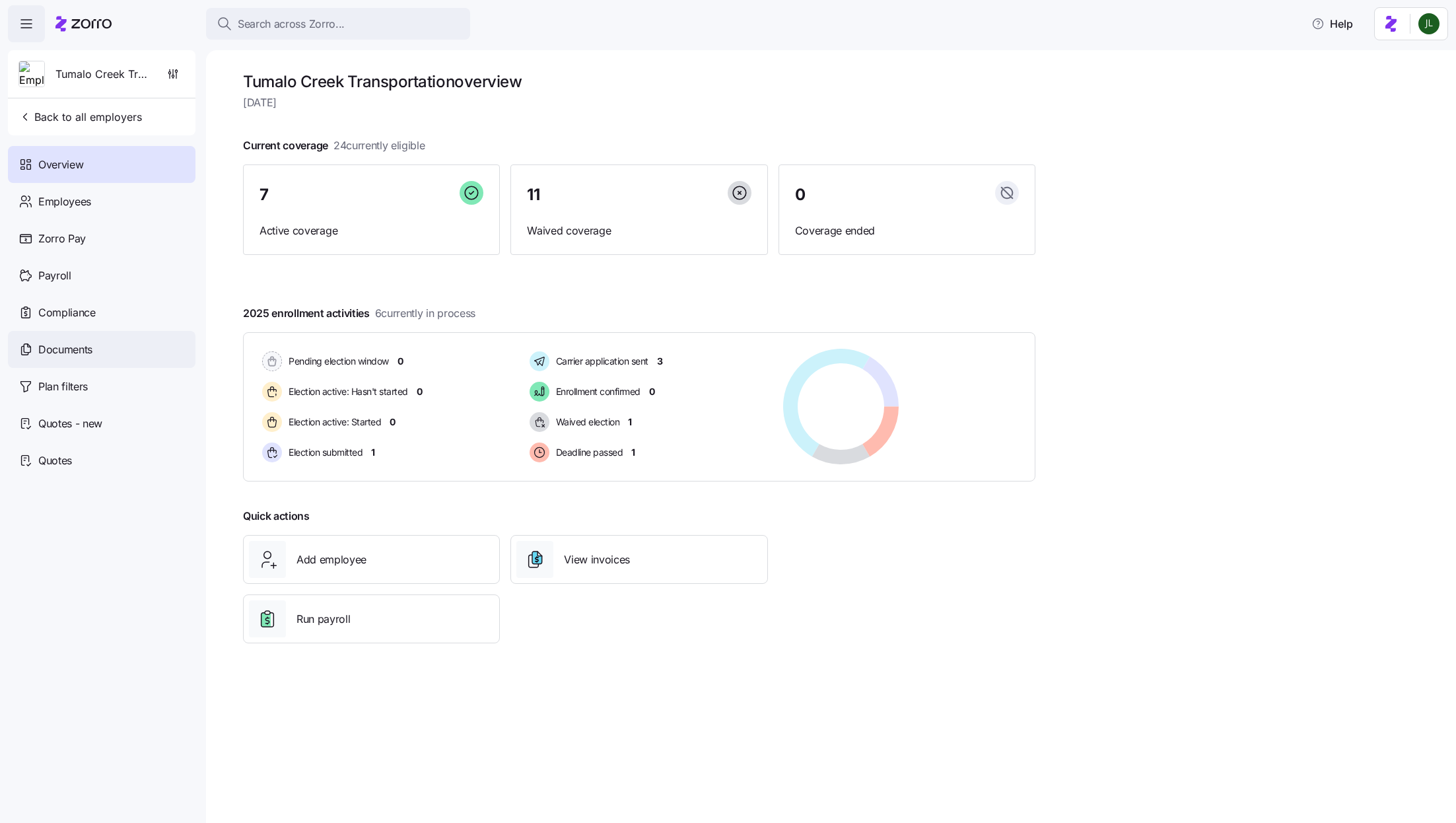
click at [52, 352] on span "Documents" at bounding box center [65, 349] width 54 height 17
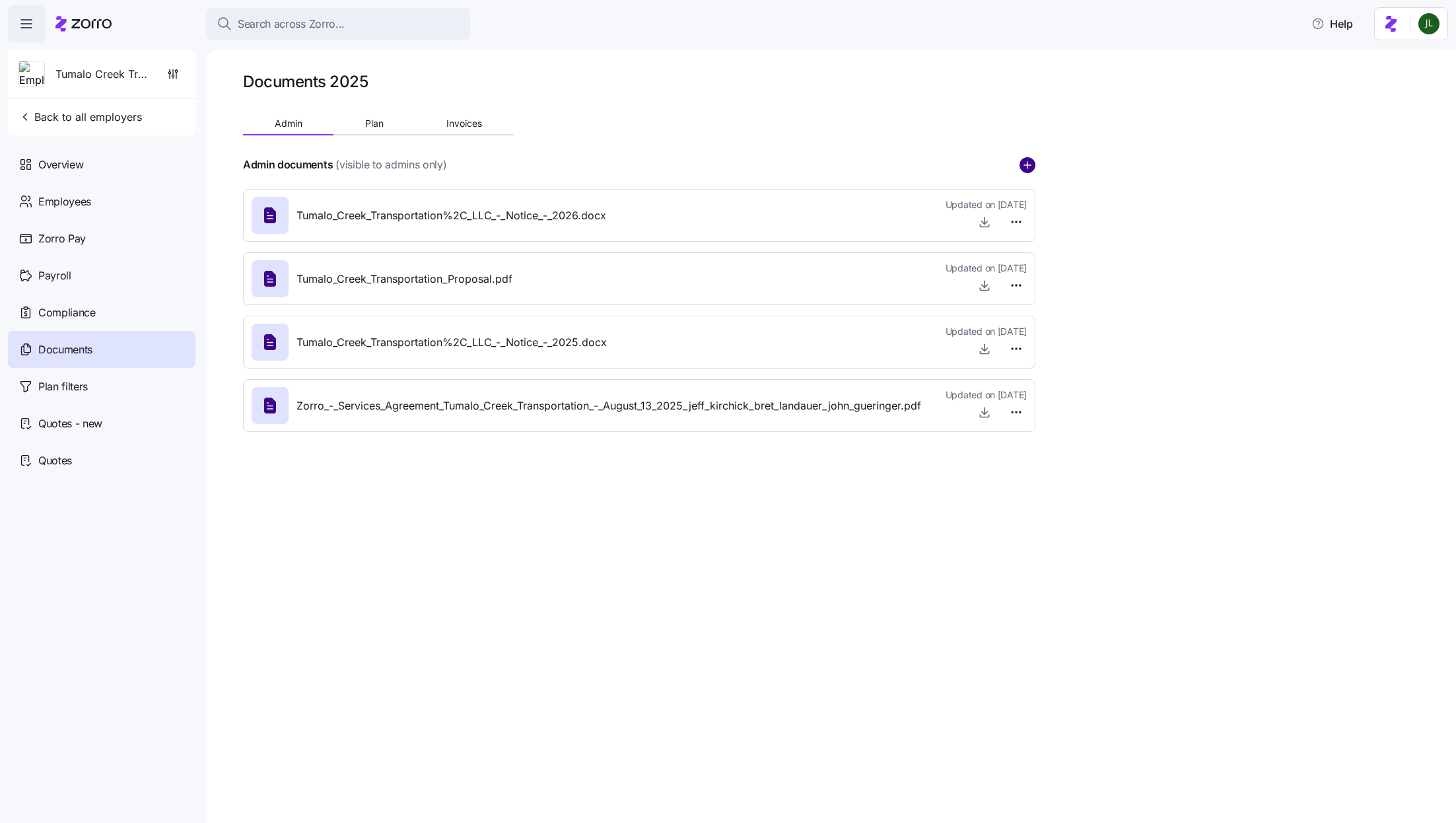
click at [1028, 168] on icon "add icon" at bounding box center [1028, 165] width 16 height 16
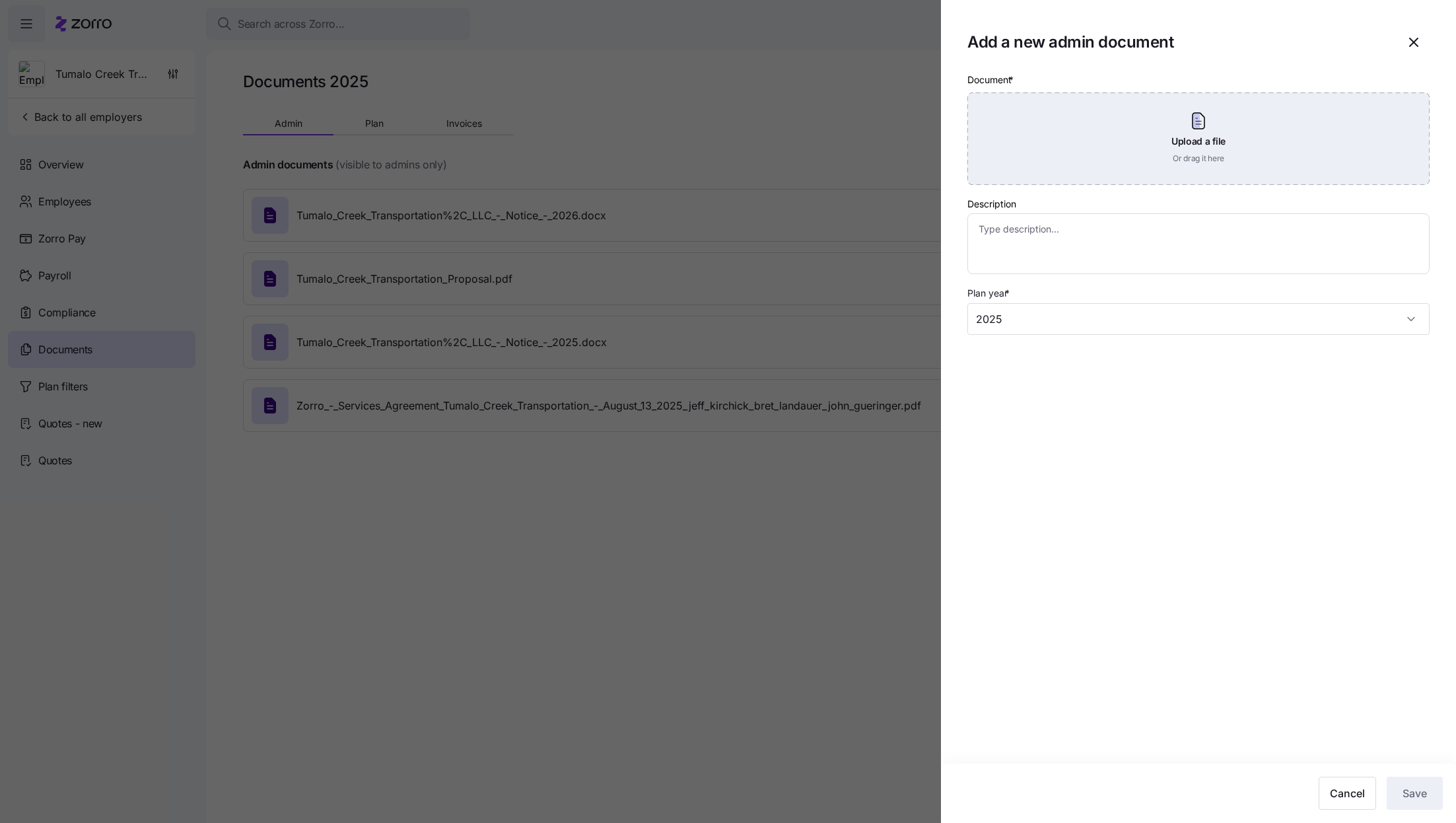
click at [1078, 159] on div "Upload a file Or drag it here" at bounding box center [1199, 139] width 463 height 93
click at [1173, 130] on div "Upload a file Or drag it here" at bounding box center [1199, 139] width 463 height 93
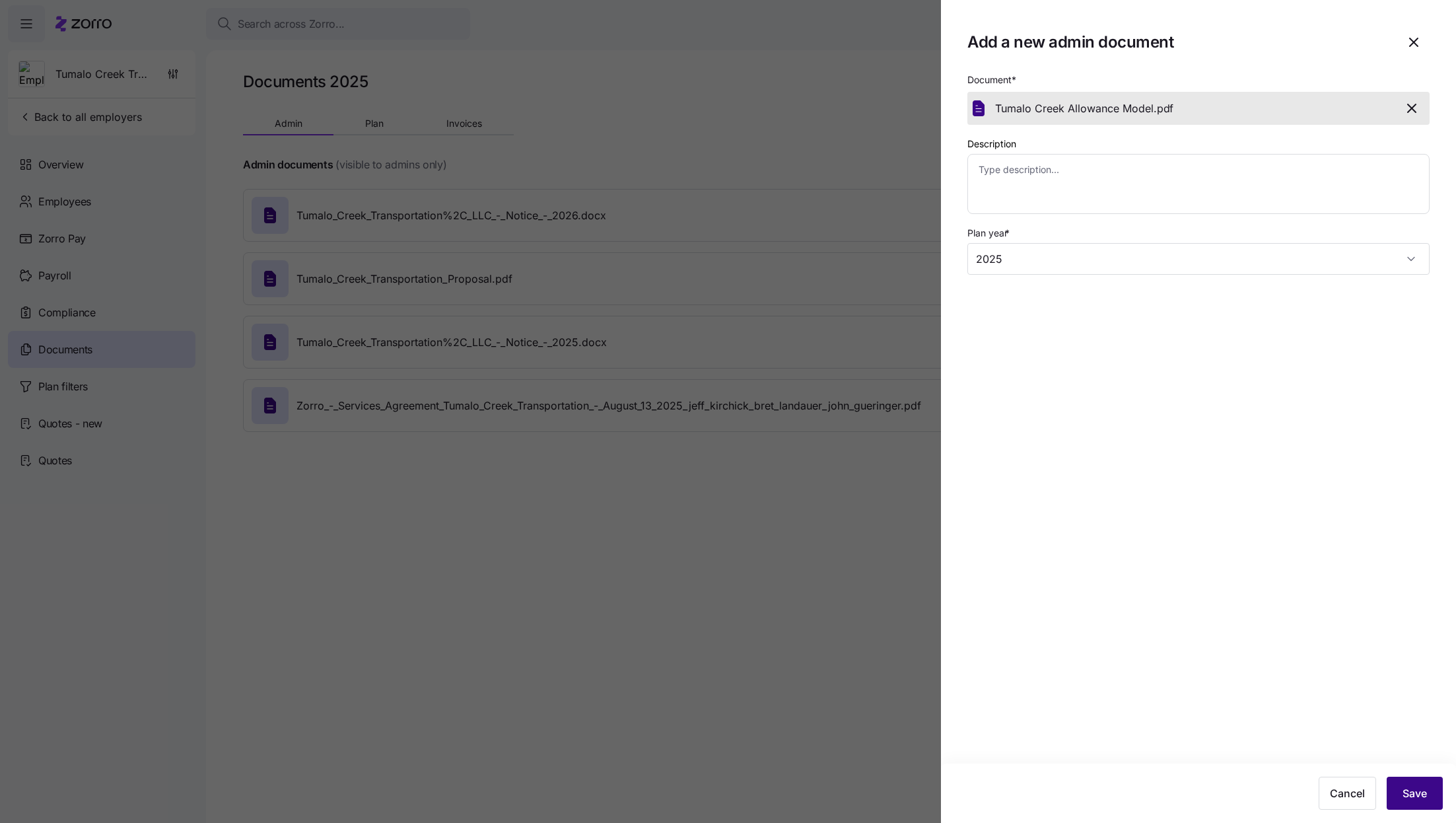
click at [1418, 792] on span "Save" at bounding box center [1415, 793] width 25 height 16
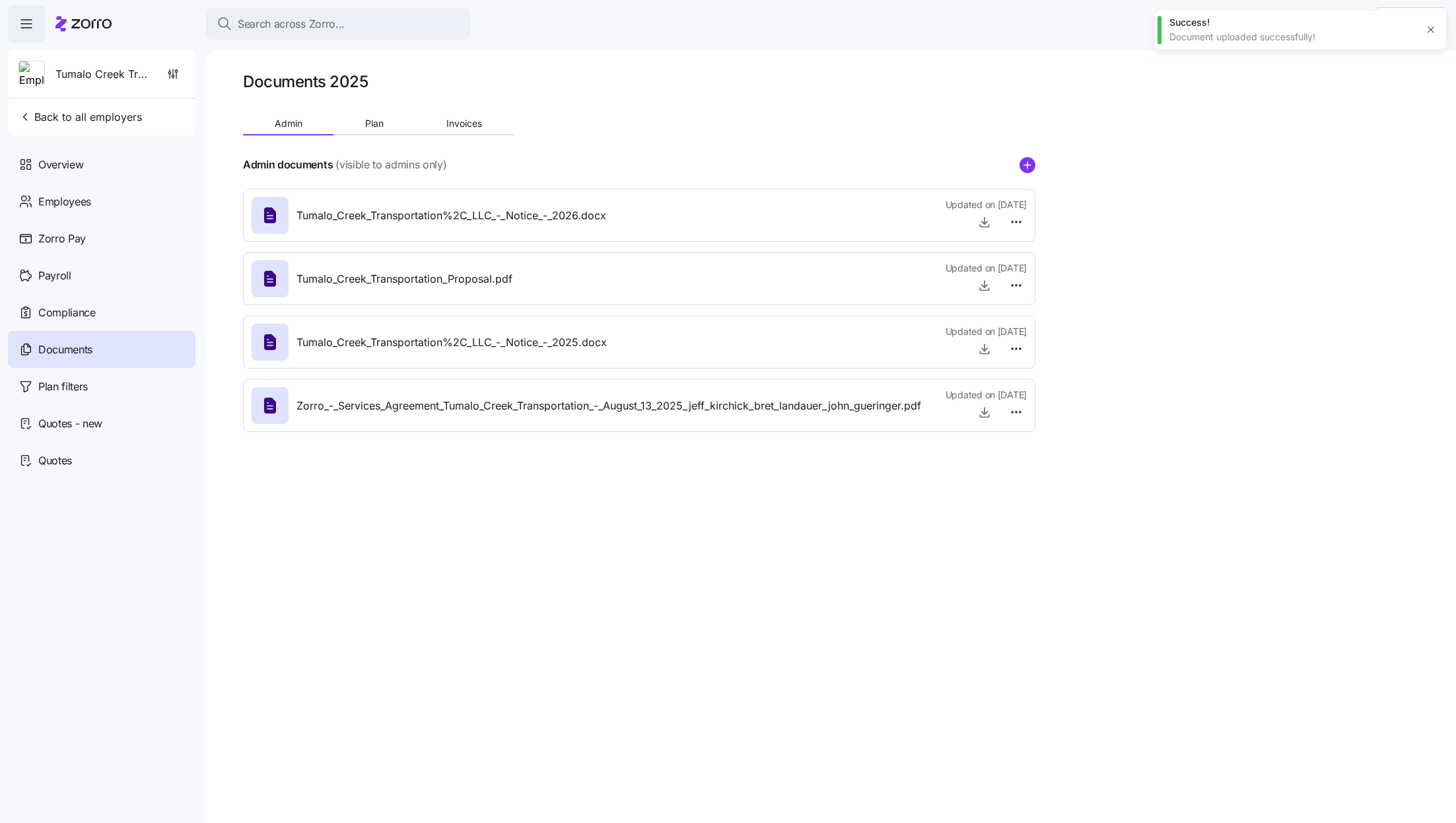
type textarea "x"
